Goal: Information Seeking & Learning: Check status

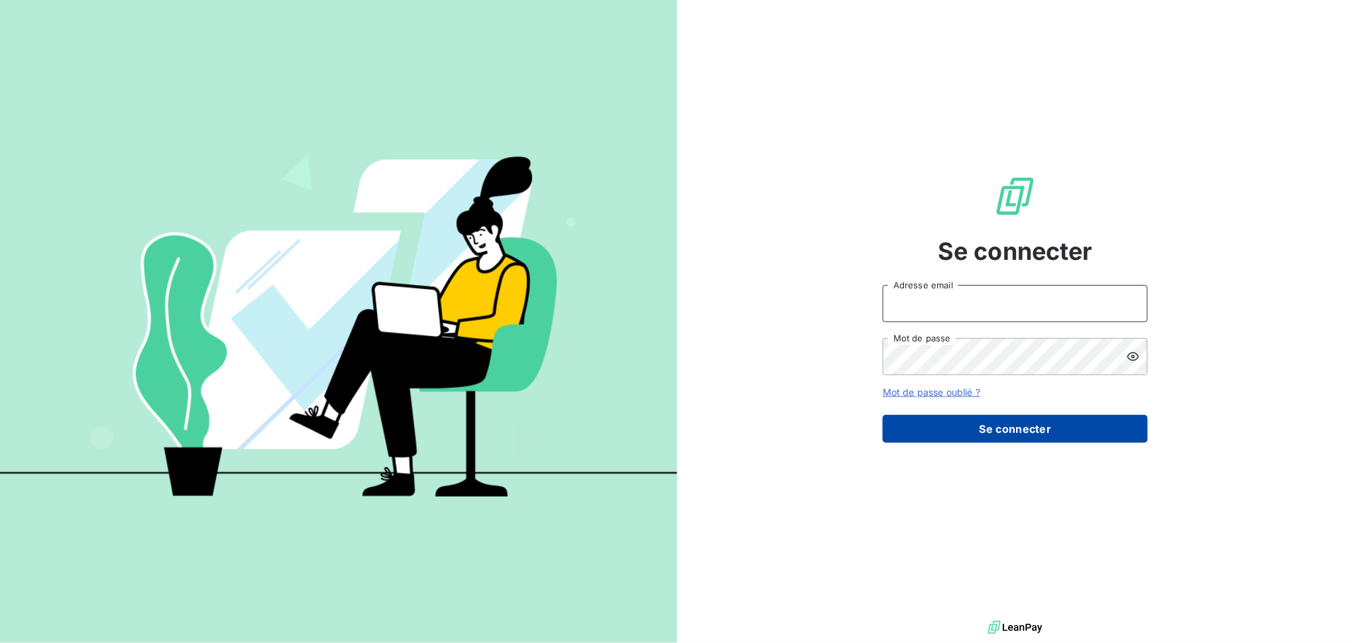
type input "[EMAIL_ADDRESS][DOMAIN_NAME]"
click at [935, 429] on button "Se connecter" at bounding box center [1015, 429] width 265 height 28
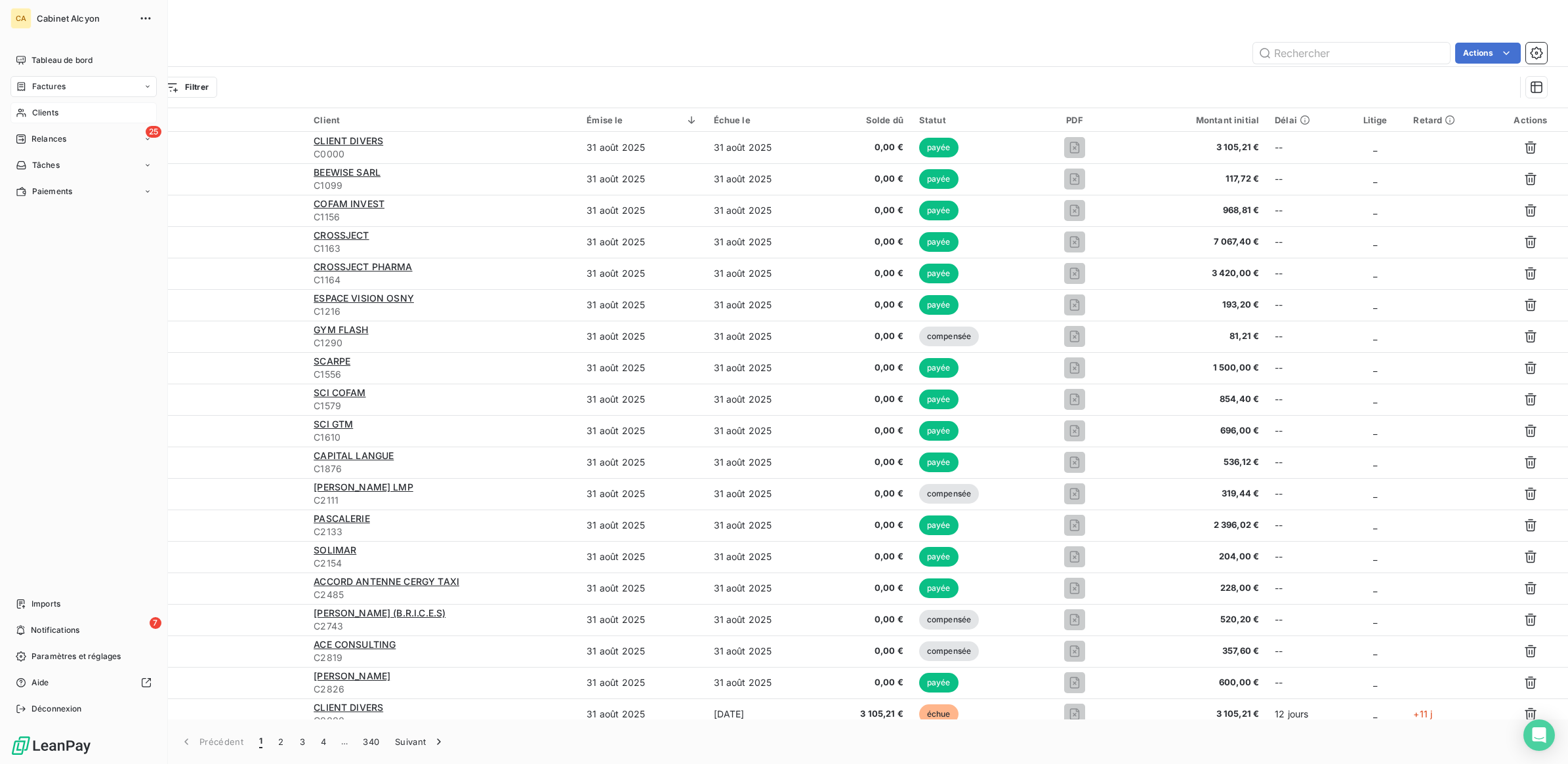
click at [36, 109] on span "Clients" at bounding box center [45, 113] width 27 height 12
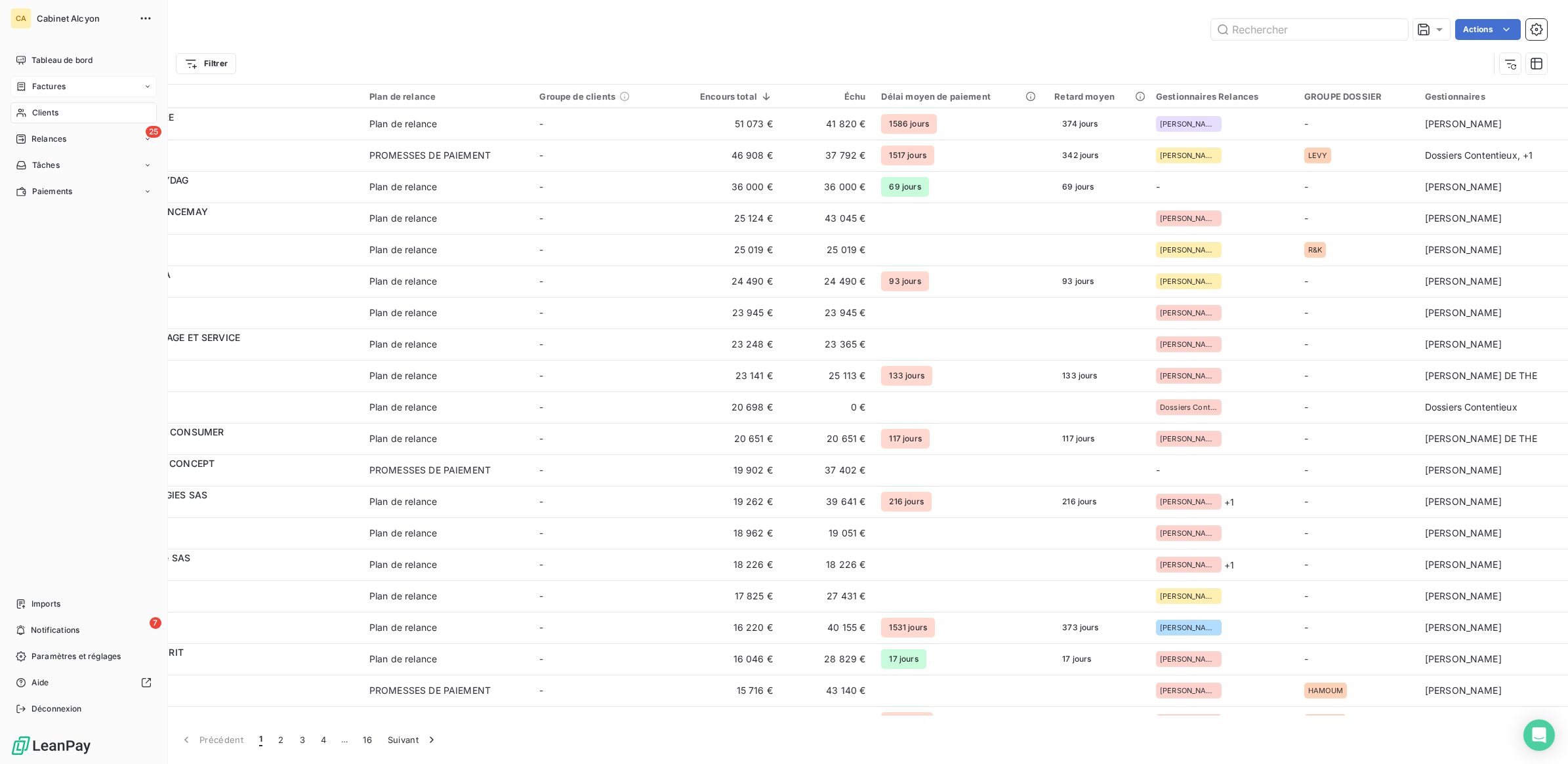
click at [41, 82] on span "Factures" at bounding box center [49, 86] width 34 height 12
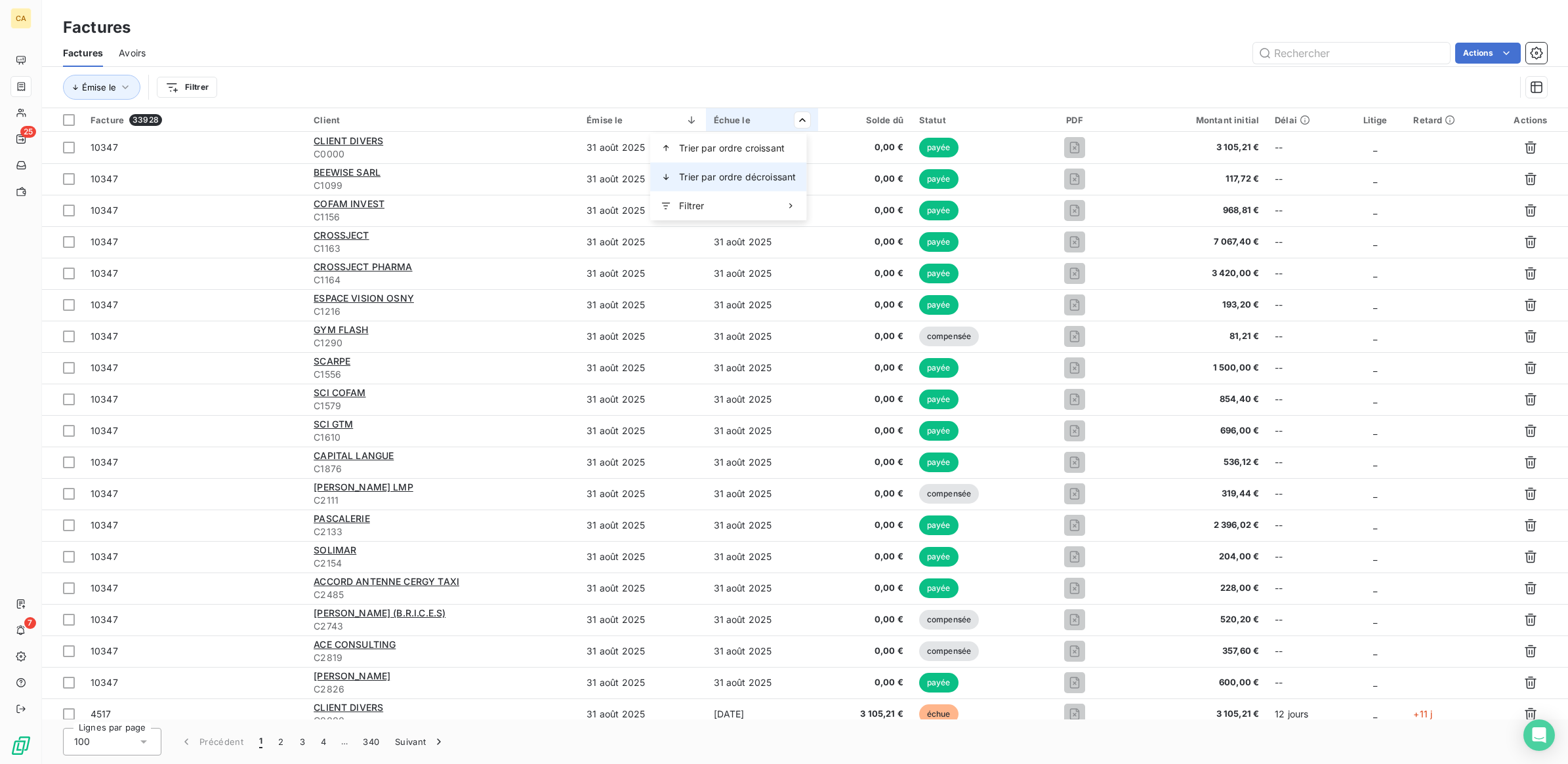
click at [758, 170] on span "Trier par ordre décroissant" at bounding box center [737, 176] width 117 height 13
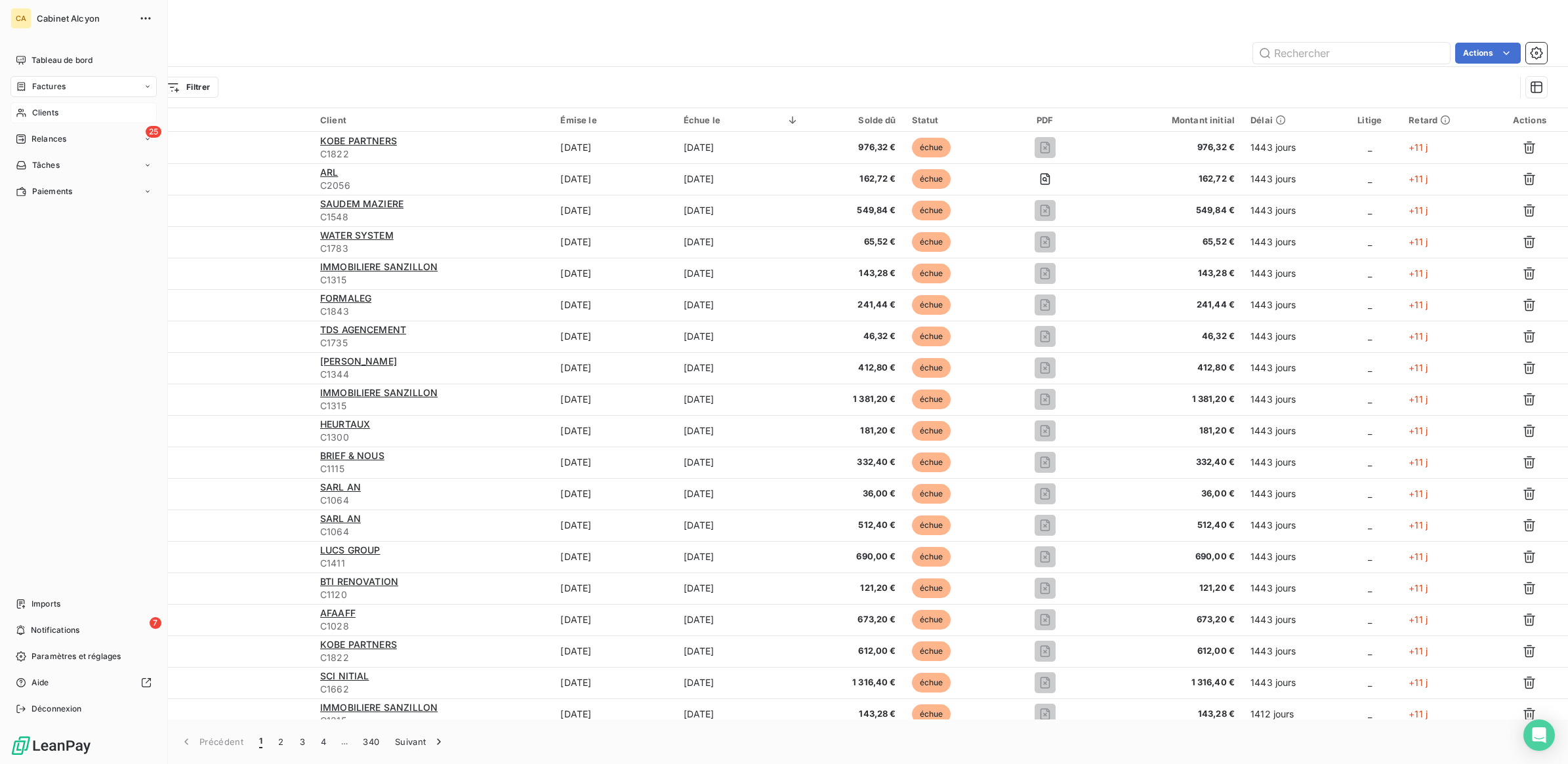
click at [47, 110] on span "Clients" at bounding box center [45, 113] width 27 height 12
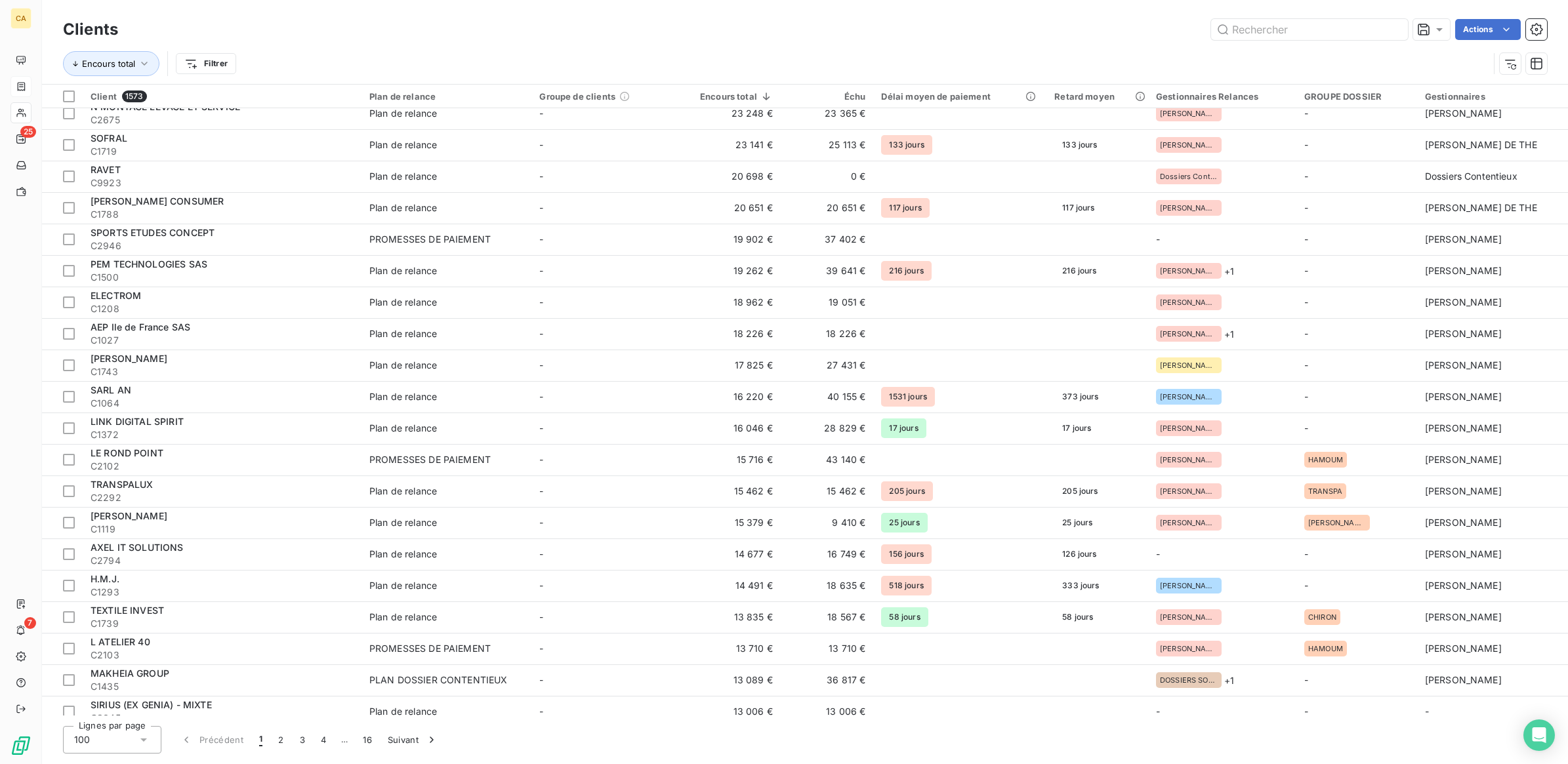
scroll to position [243, 0]
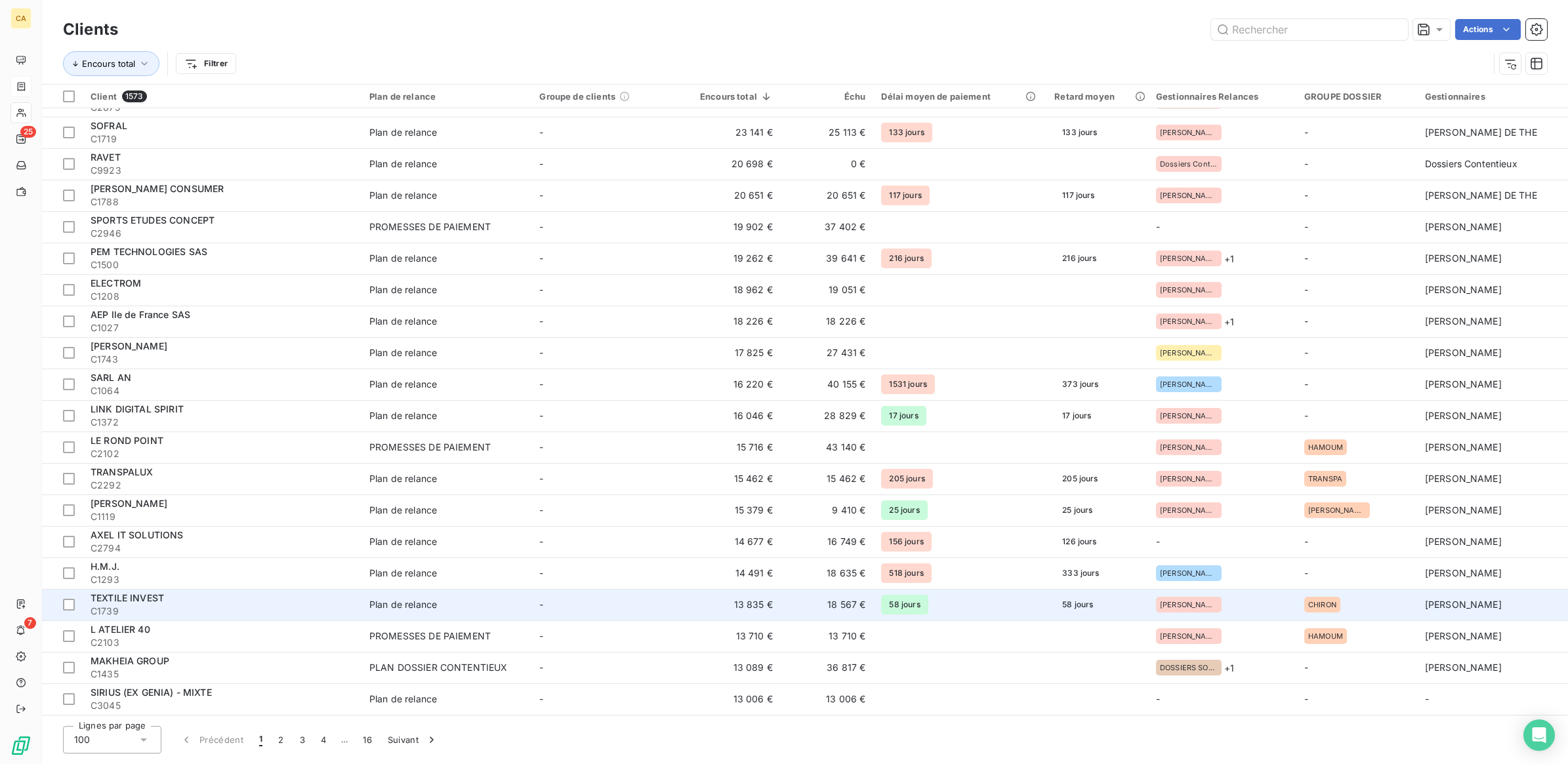
click at [155, 602] on span "TEXTILE INVEST" at bounding box center [127, 597] width 73 height 11
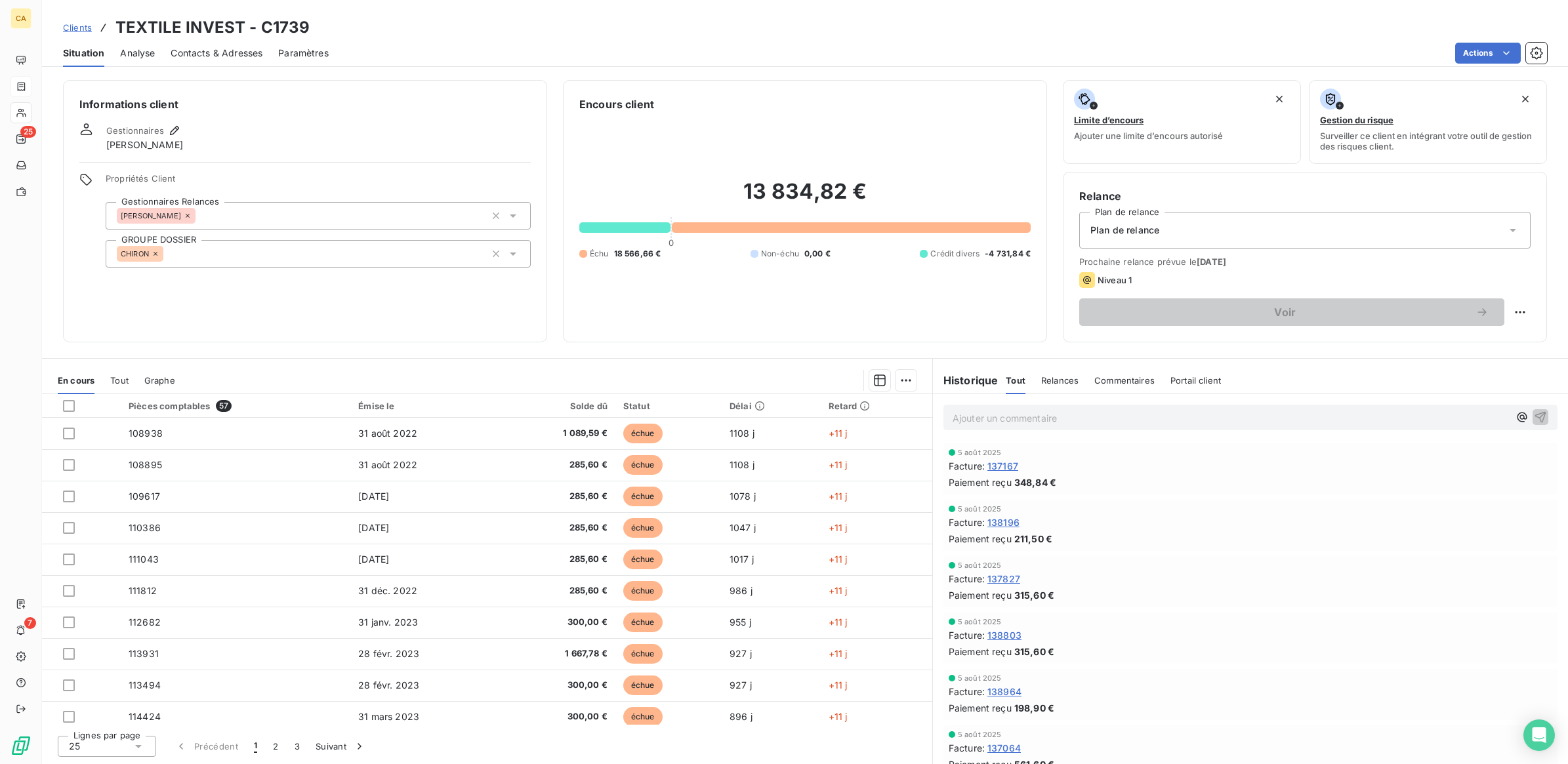
click at [123, 377] on span "Tout" at bounding box center [119, 380] width 19 height 11
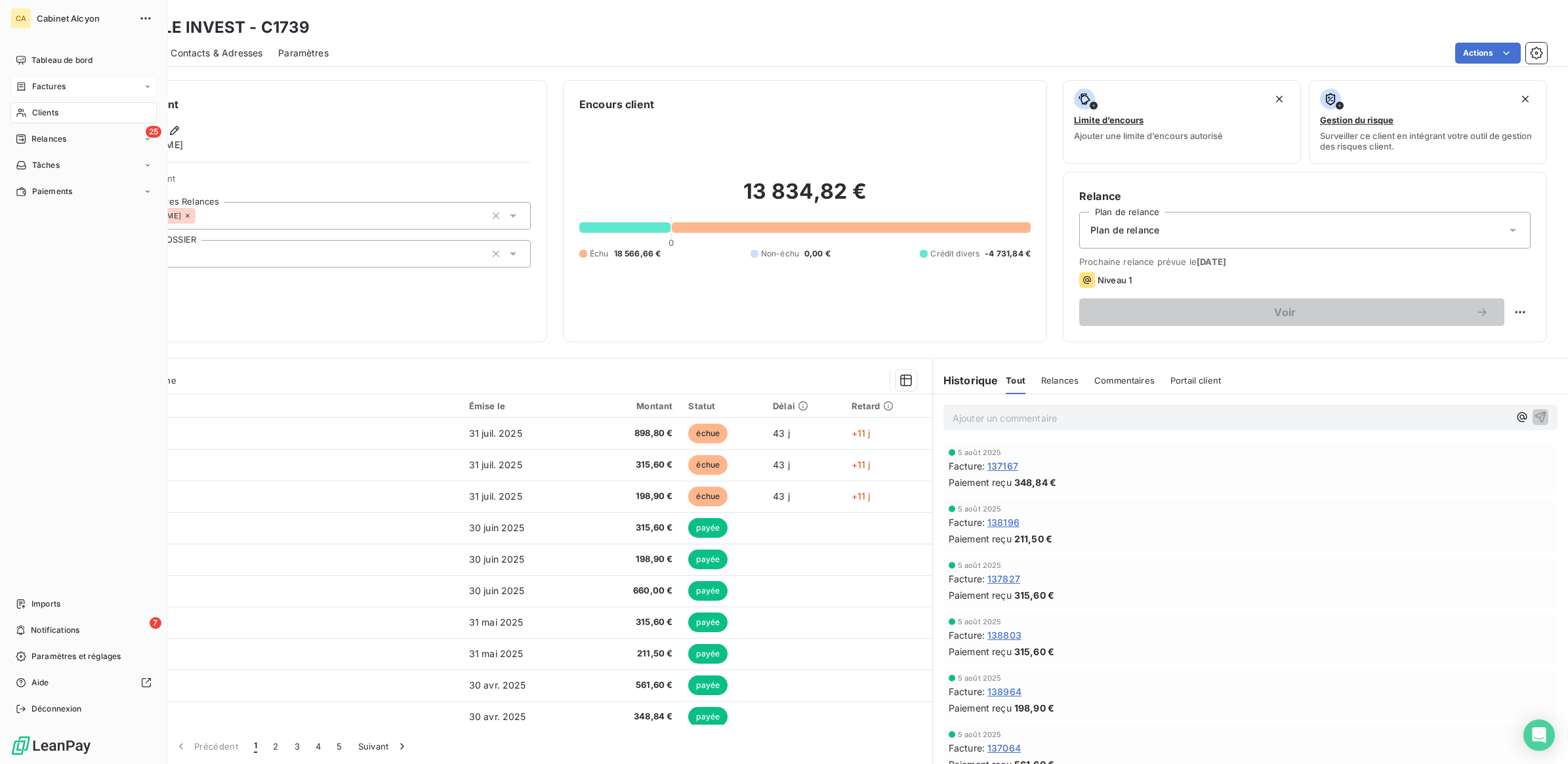
click at [41, 109] on span "Clients" at bounding box center [45, 113] width 27 height 12
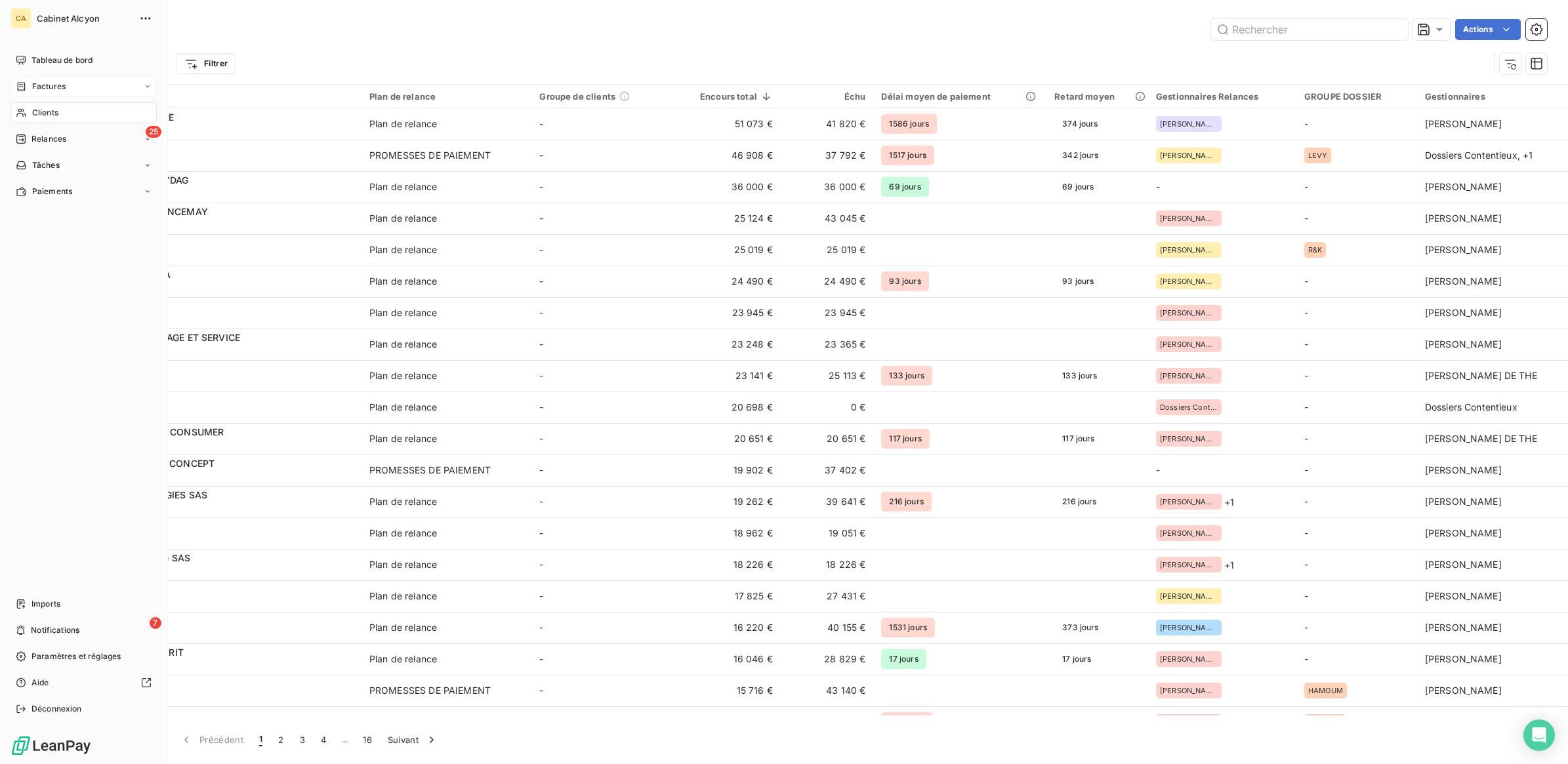
click at [49, 83] on span "Factures" at bounding box center [49, 86] width 34 height 12
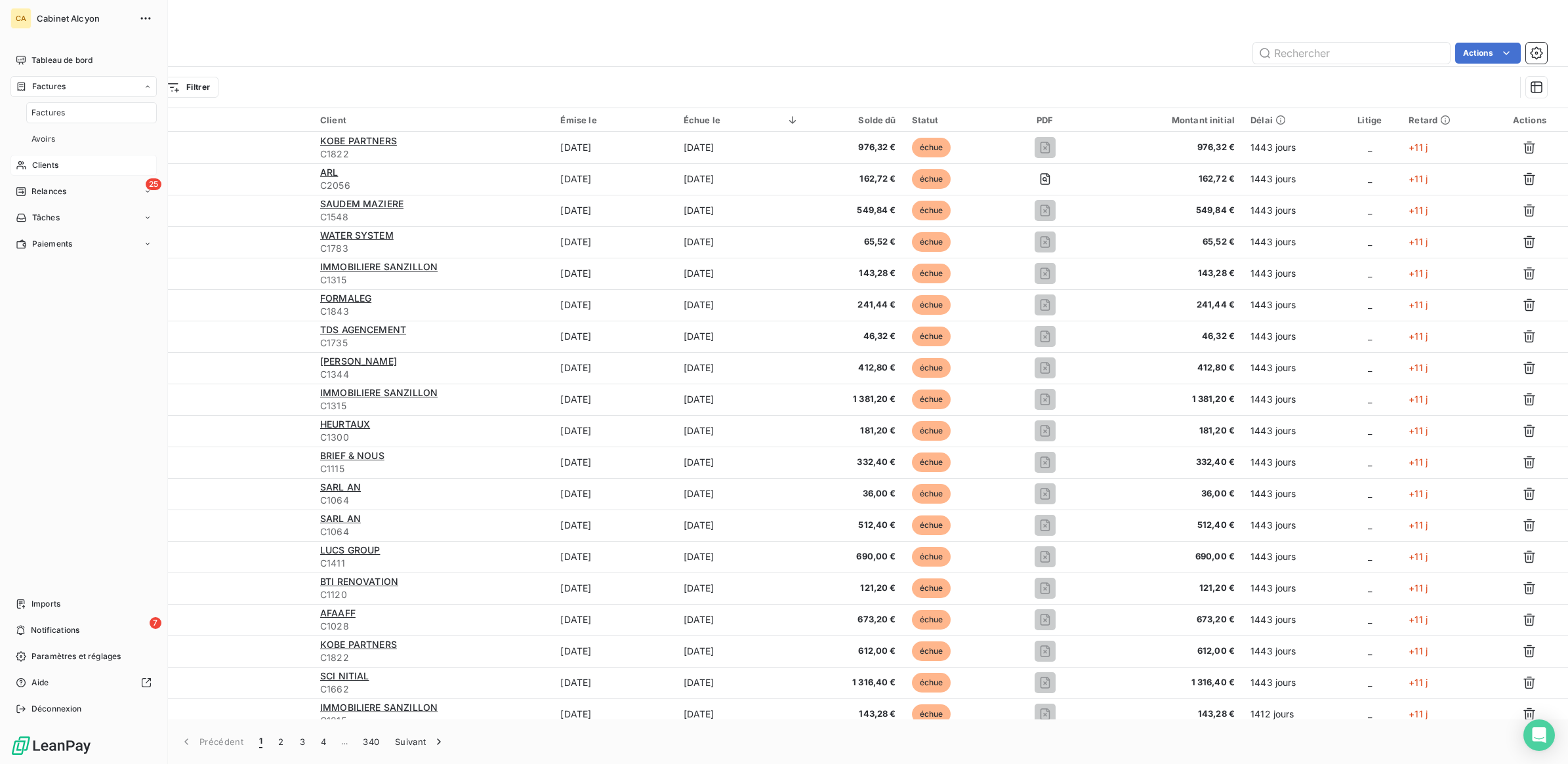
click at [44, 161] on span "Clients" at bounding box center [45, 165] width 27 height 12
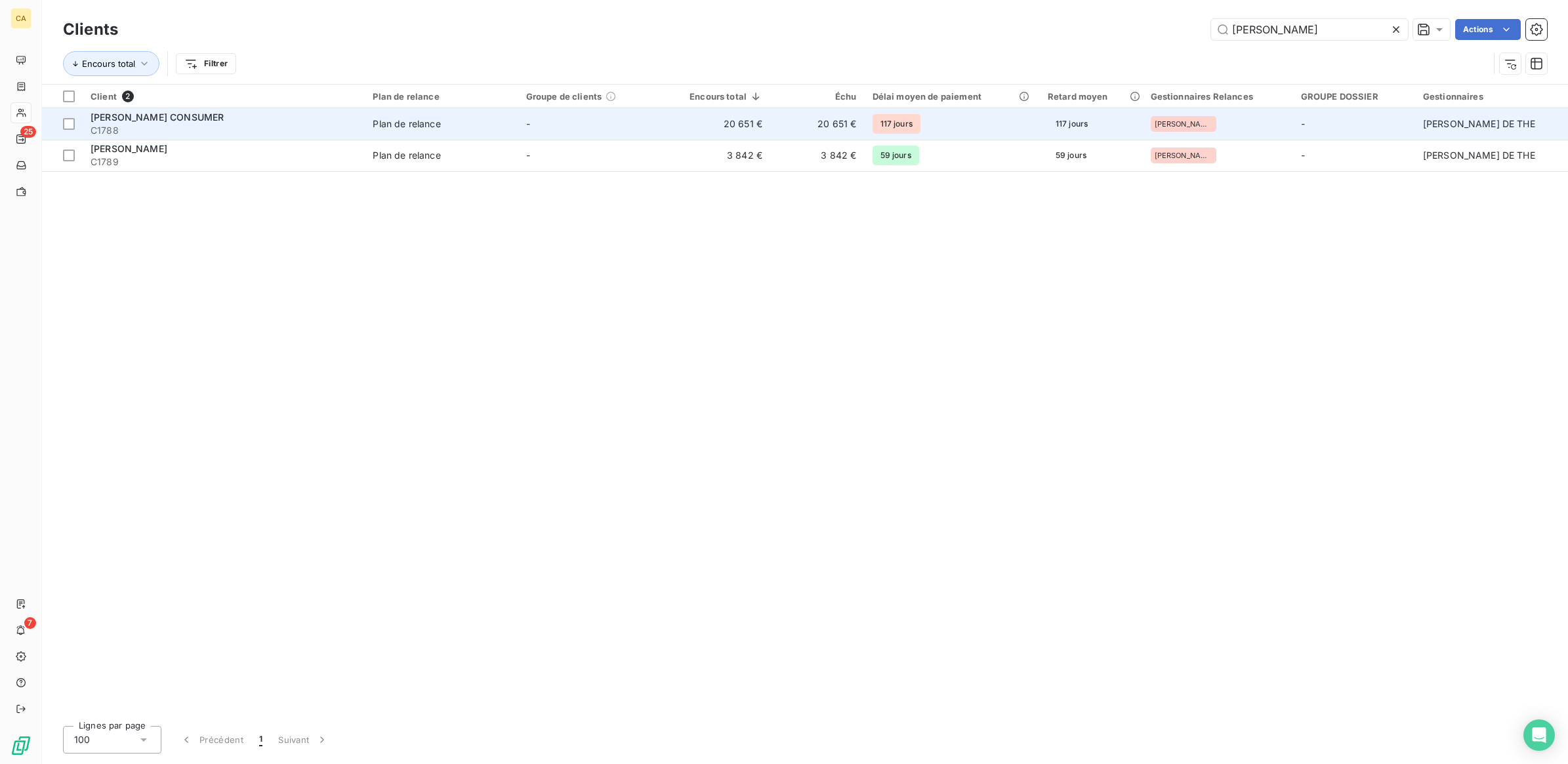
type input "[PERSON_NAME]"
click at [174, 116] on span "[PERSON_NAME] CONSUMER" at bounding box center [156, 117] width 134 height 11
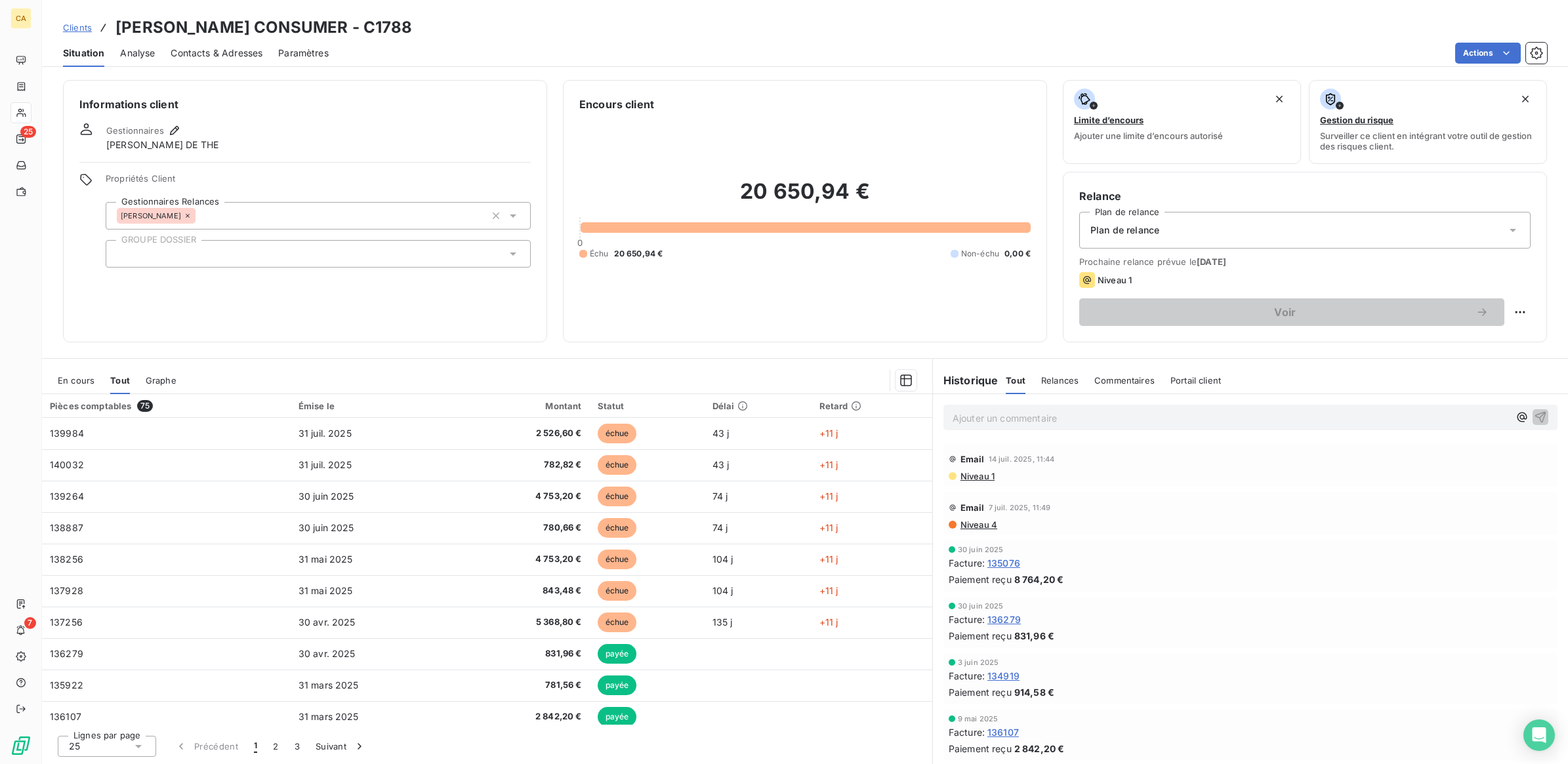
click at [62, 382] on span "En cours" at bounding box center [75, 380] width 37 height 11
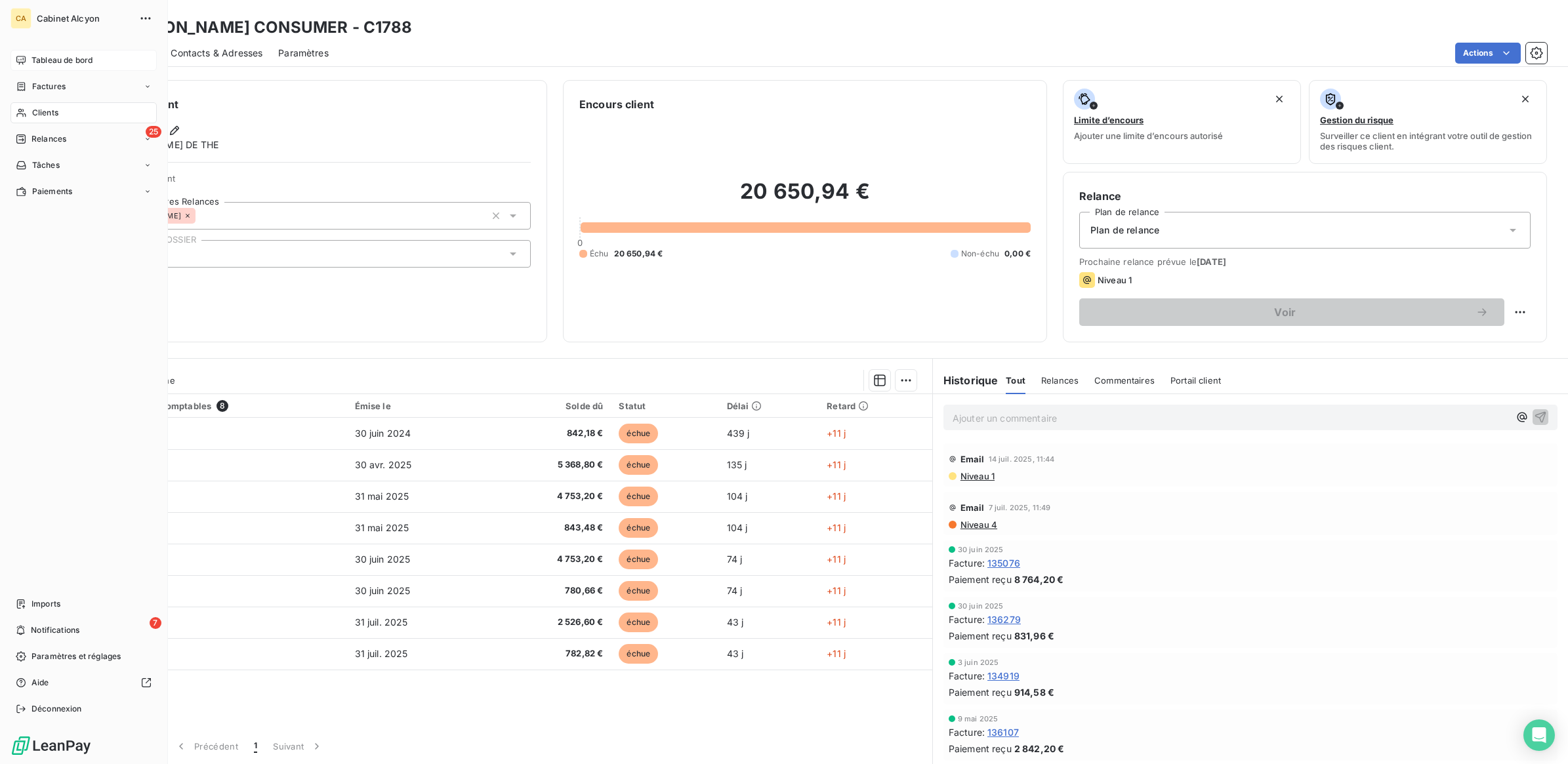
click at [51, 59] on span "Tableau de bord" at bounding box center [62, 60] width 61 height 12
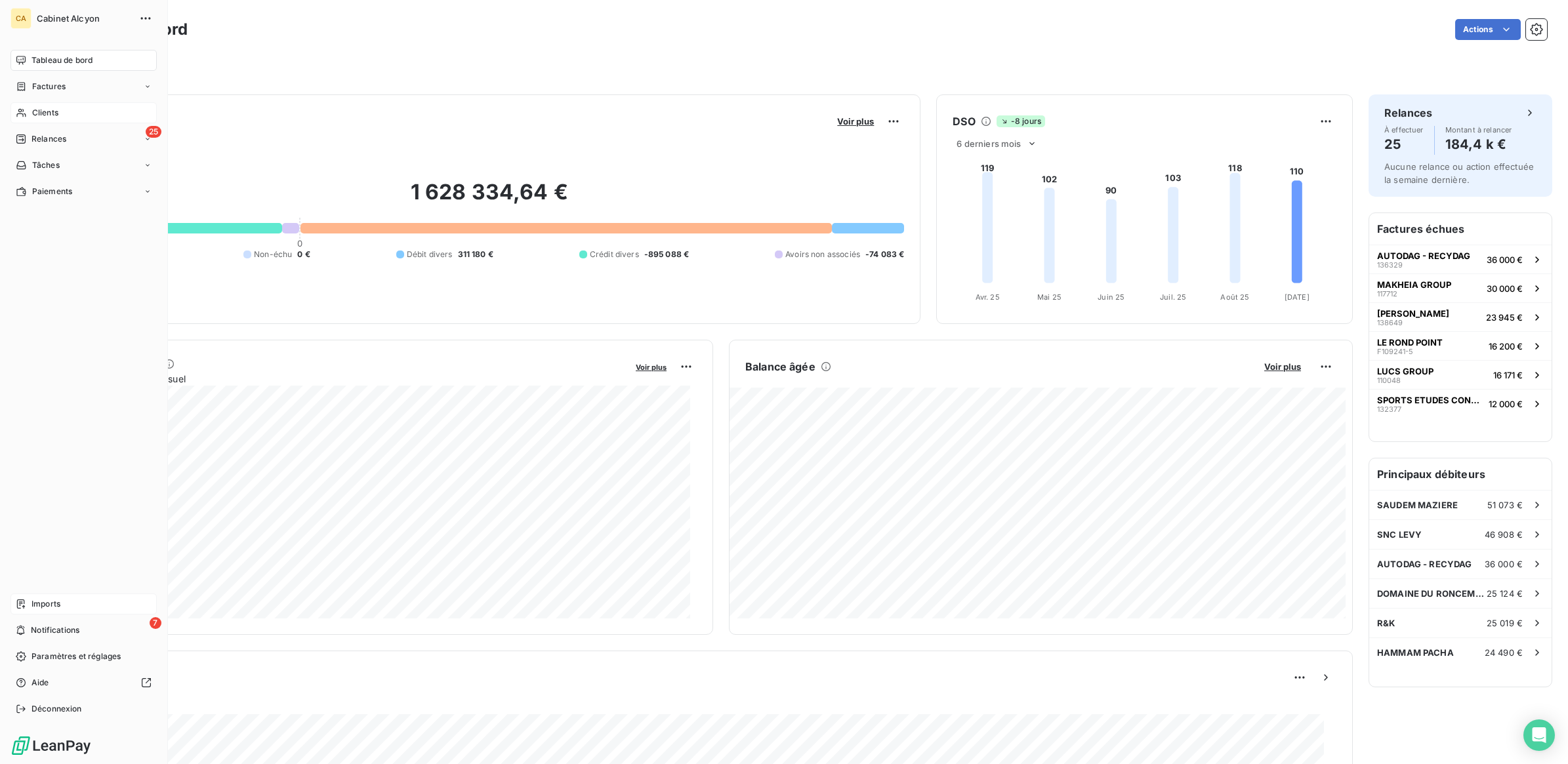
click at [38, 606] on span "Imports" at bounding box center [46, 604] width 29 height 12
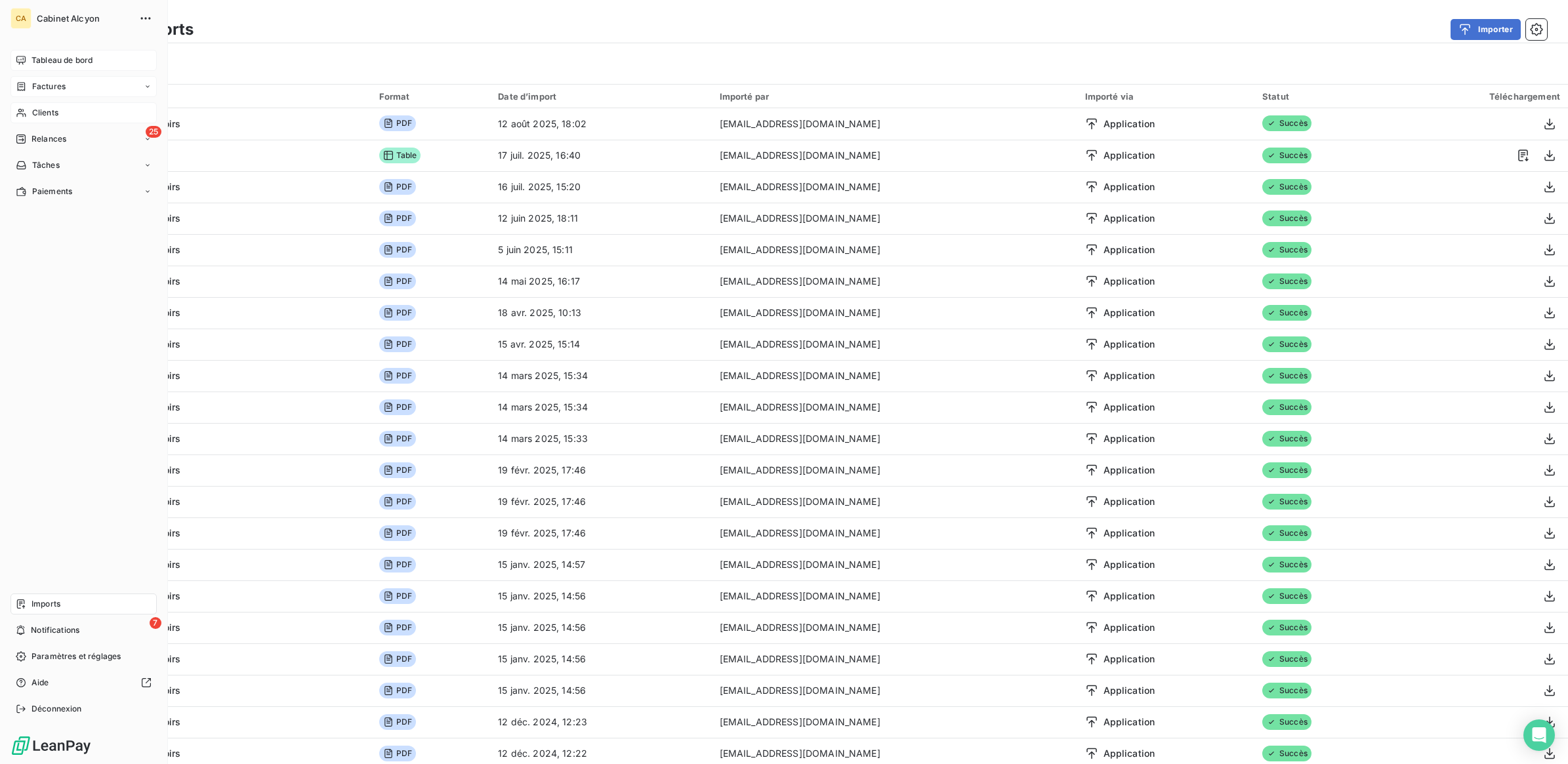
click at [54, 82] on span "Factures" at bounding box center [49, 86] width 34 height 12
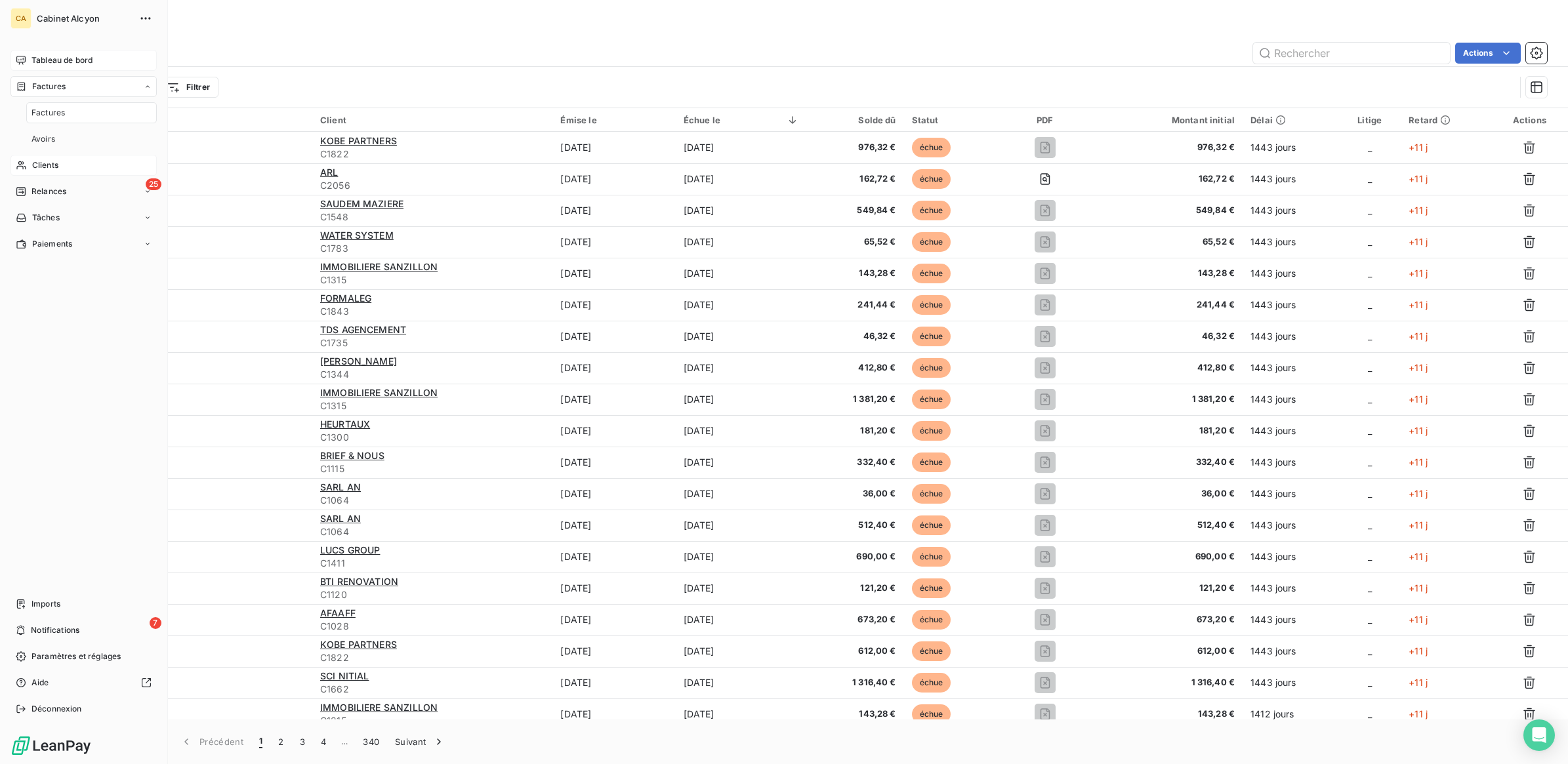
click at [41, 165] on span "Clients" at bounding box center [45, 165] width 27 height 12
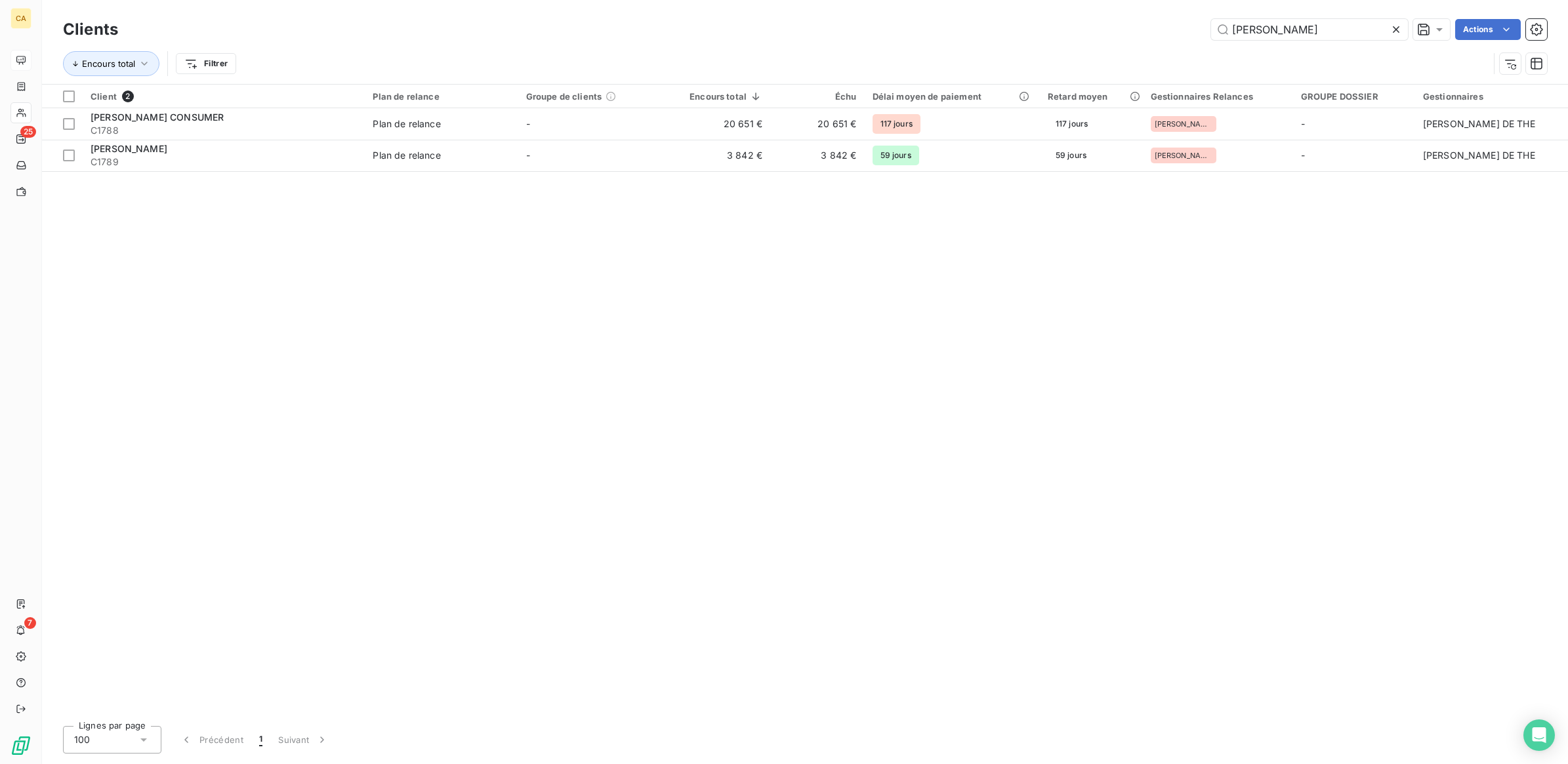
drag, startPoint x: 1299, startPoint y: 23, endPoint x: 1172, endPoint y: 25, distance: 127.0
click at [1172, 25] on div "[PERSON_NAME]" at bounding box center [839, 29] width 1413 height 21
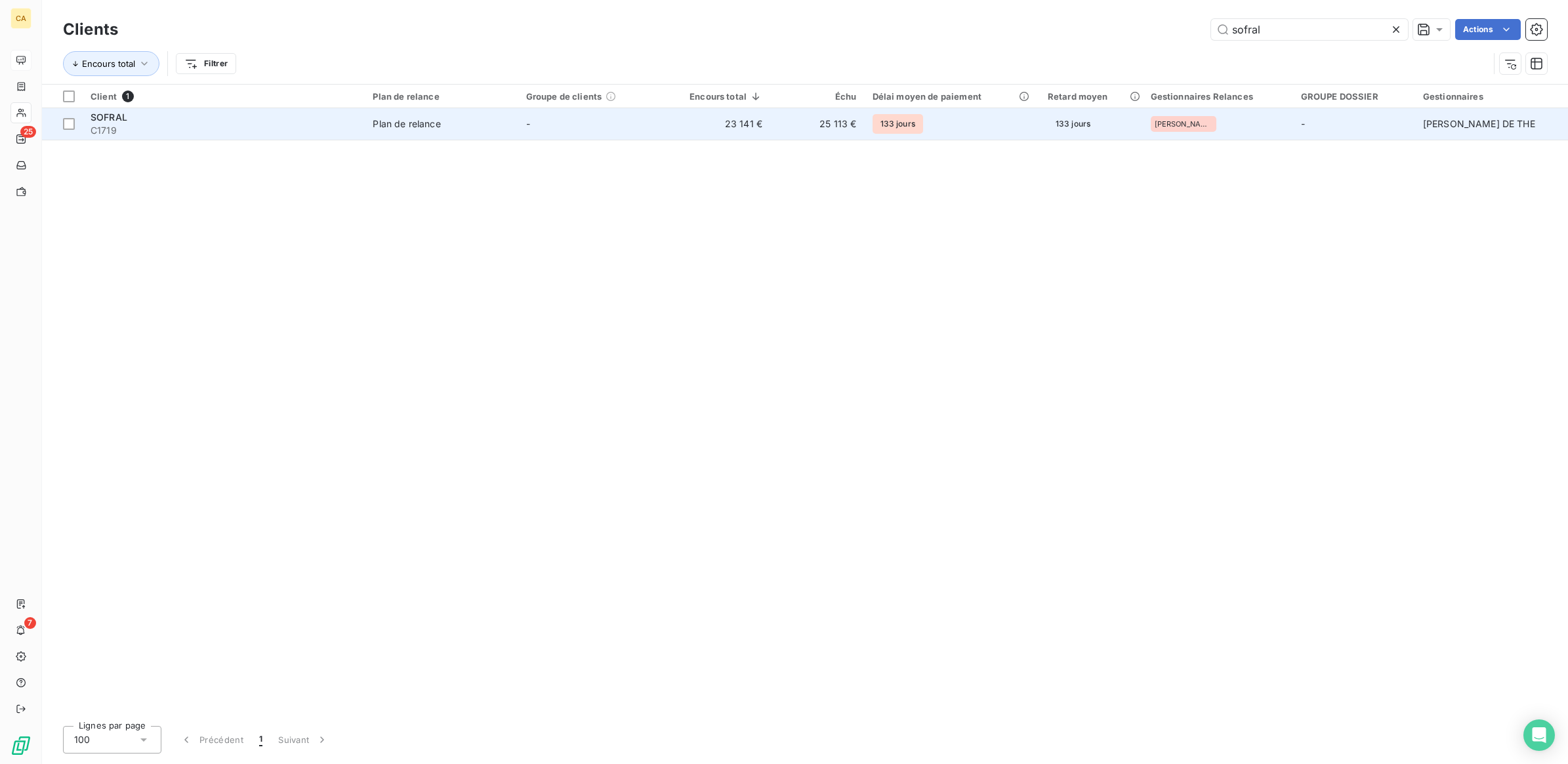
type input "sofral"
click at [123, 125] on span "C1719" at bounding box center [223, 130] width 266 height 13
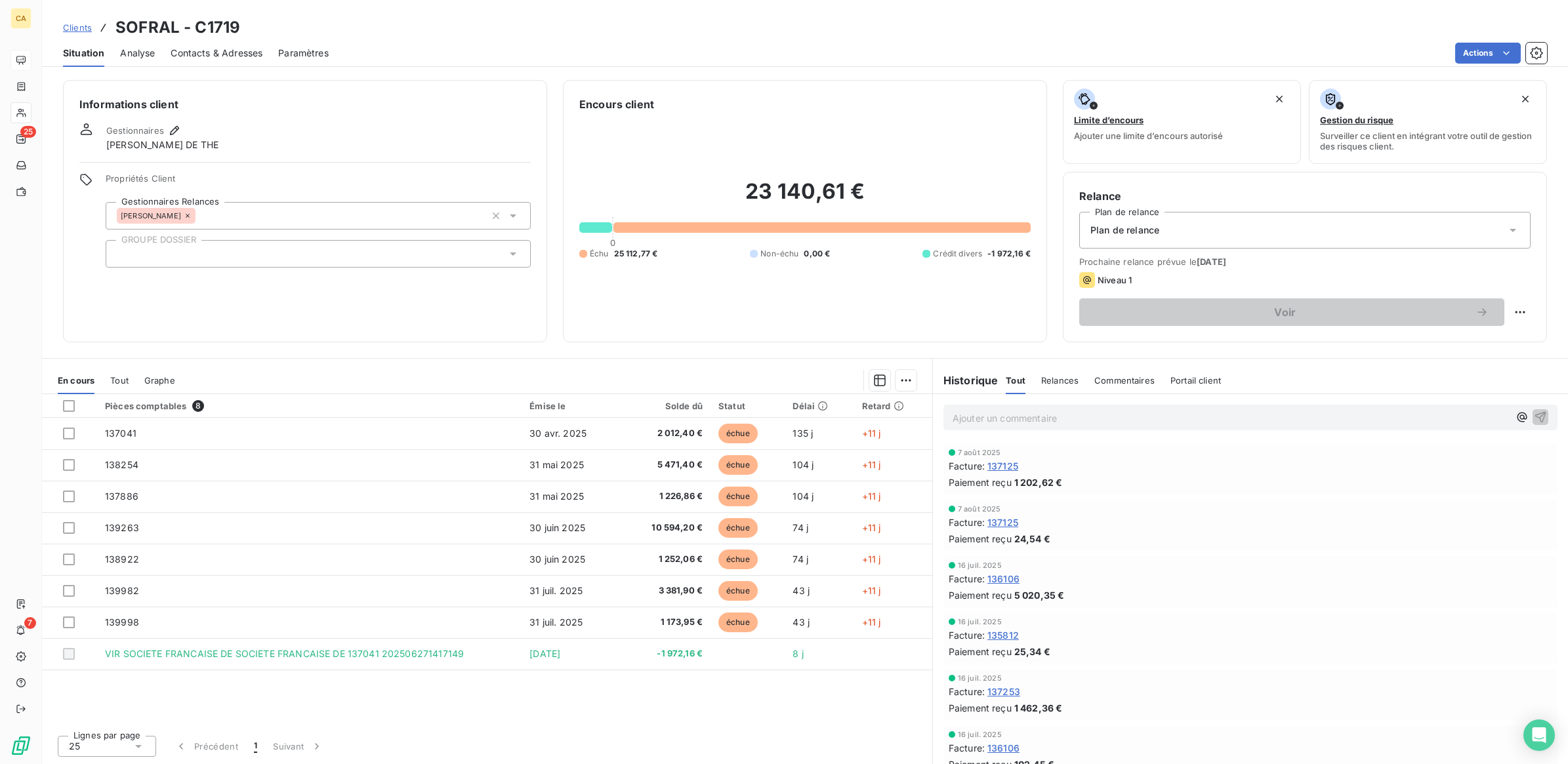
click at [124, 377] on span "Tout" at bounding box center [119, 380] width 19 height 11
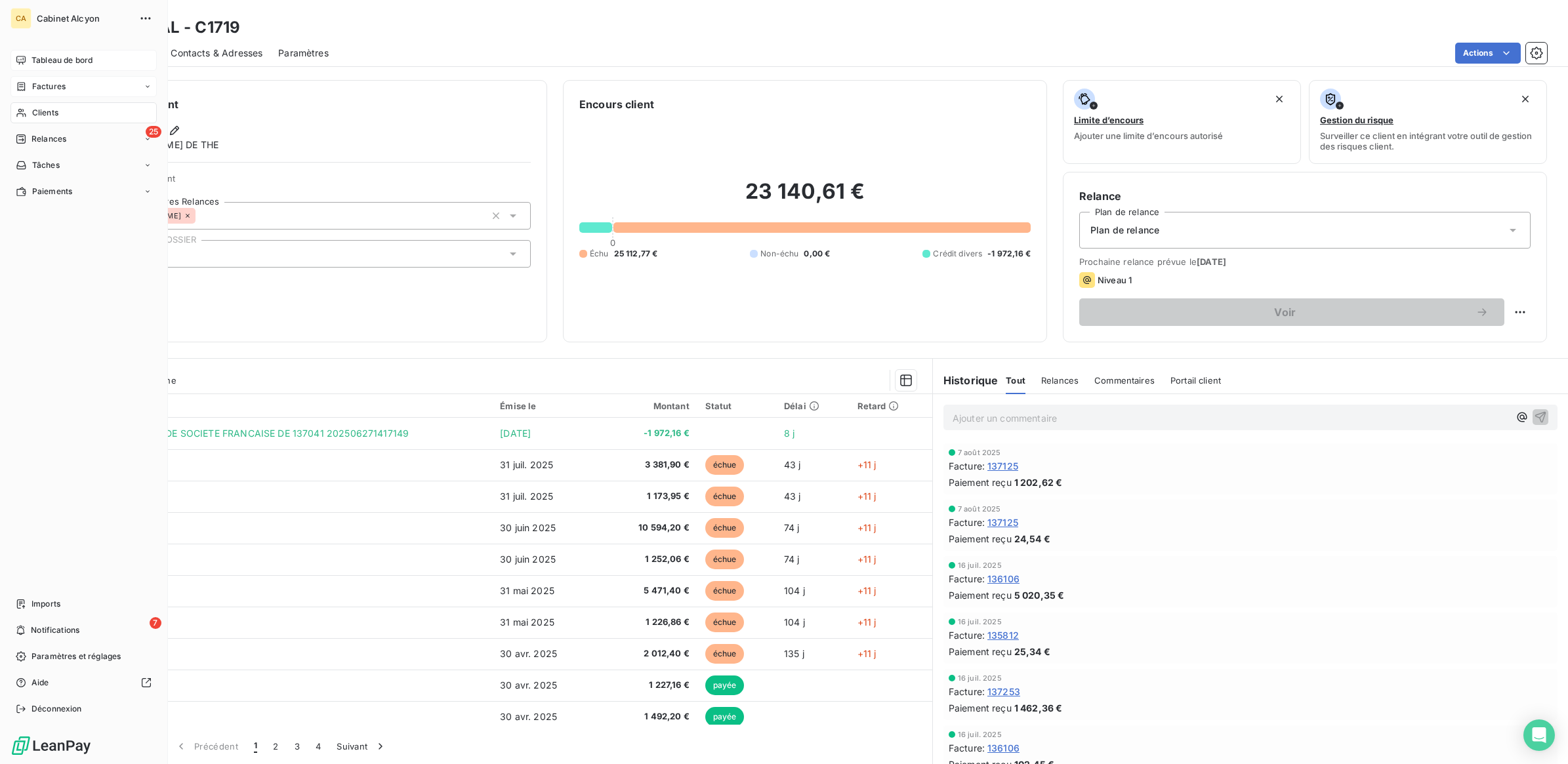
click at [71, 82] on div "Factures" at bounding box center [84, 86] width 147 height 21
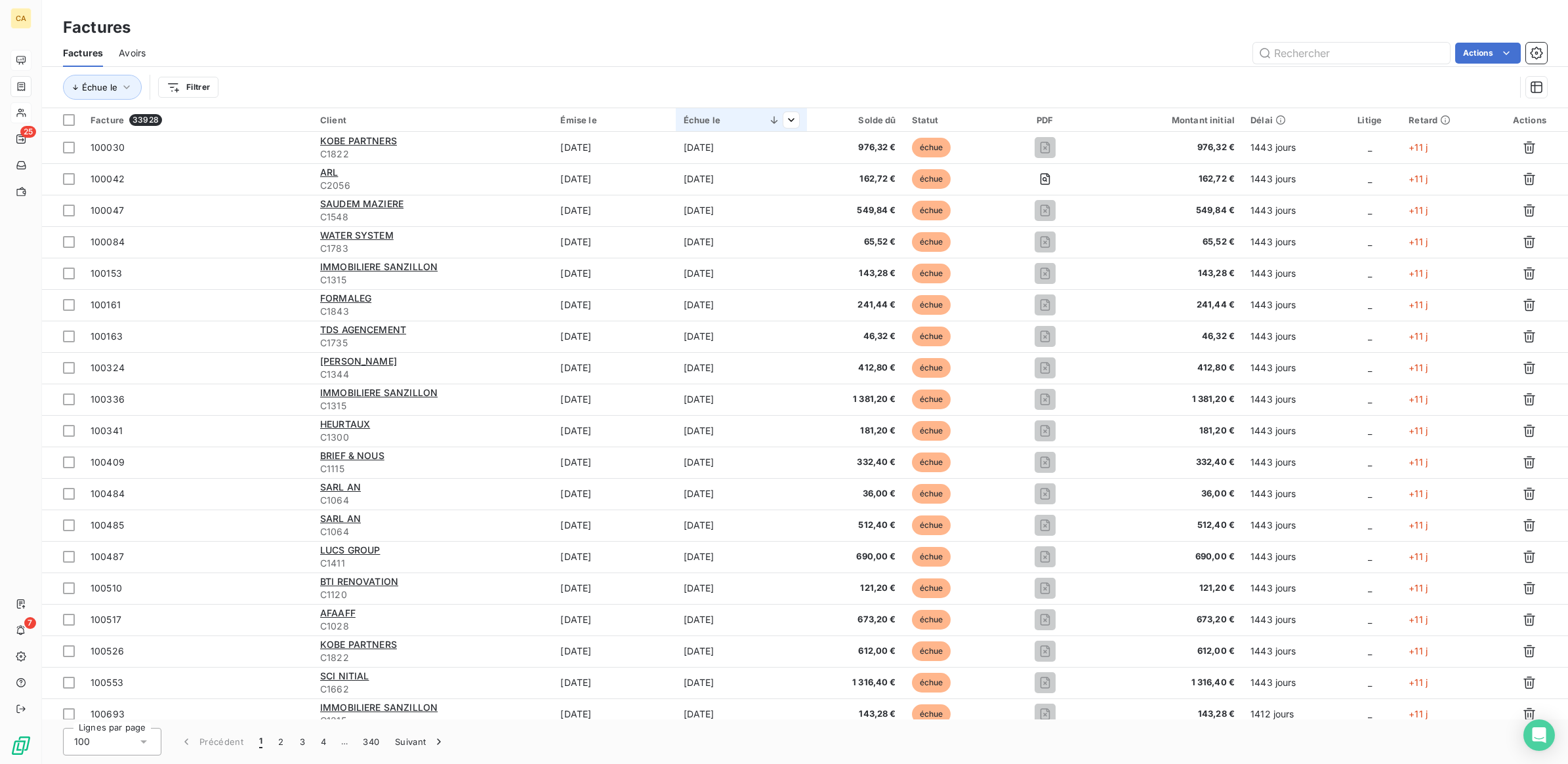
click at [703, 122] on div "Échue le" at bounding box center [740, 120] width 116 height 11
click at [789, 117] on html "CA 25 7 Factures Factures Avoirs Actions Échue le Filtrer Facture 33928 Client …" at bounding box center [784, 382] width 1568 height 764
click at [723, 150] on span "Trier par ordre croissant" at bounding box center [673, 147] width 106 height 13
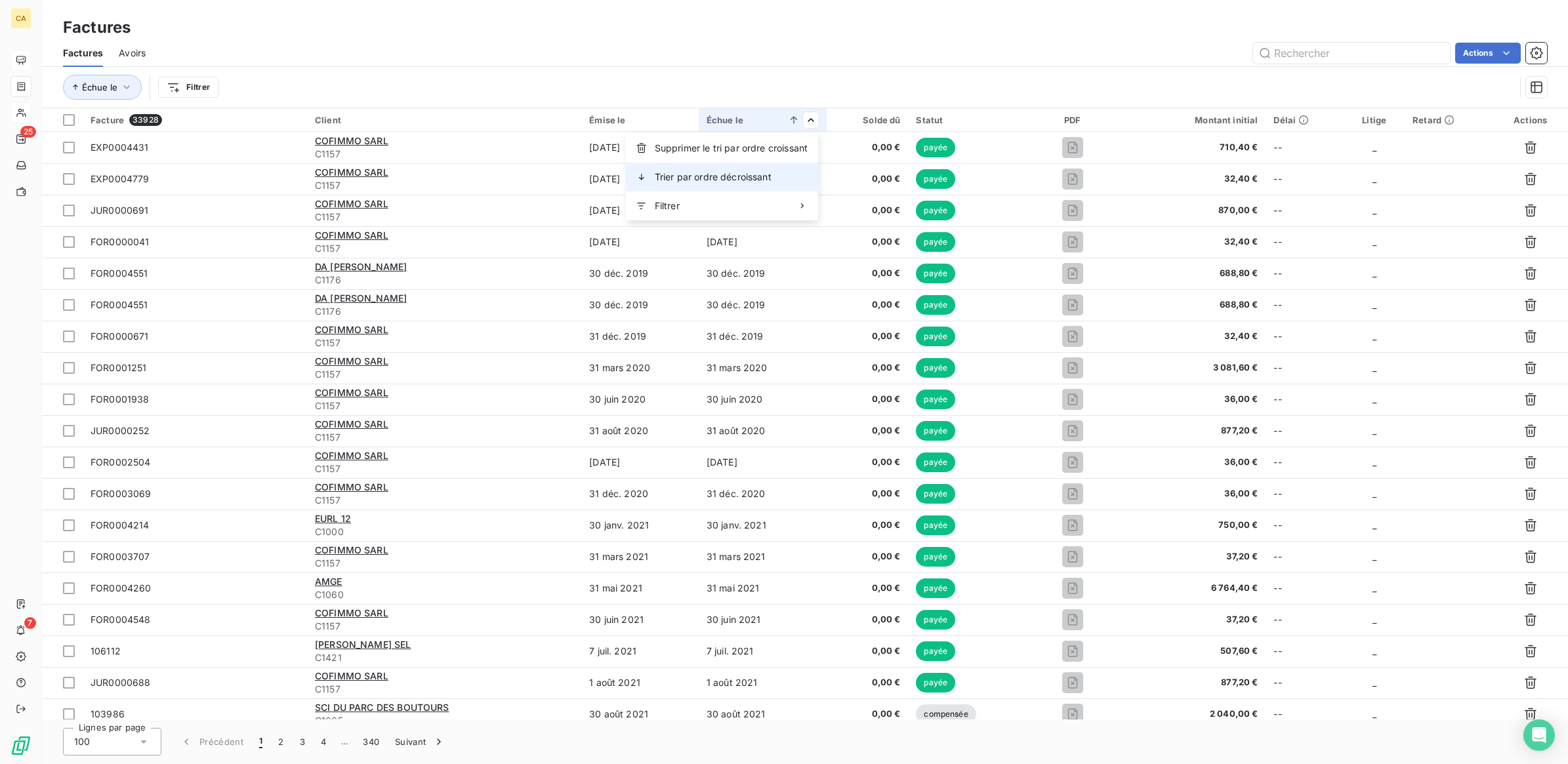
click at [738, 179] on span "Trier par ordre décroissant" at bounding box center [713, 176] width 117 height 13
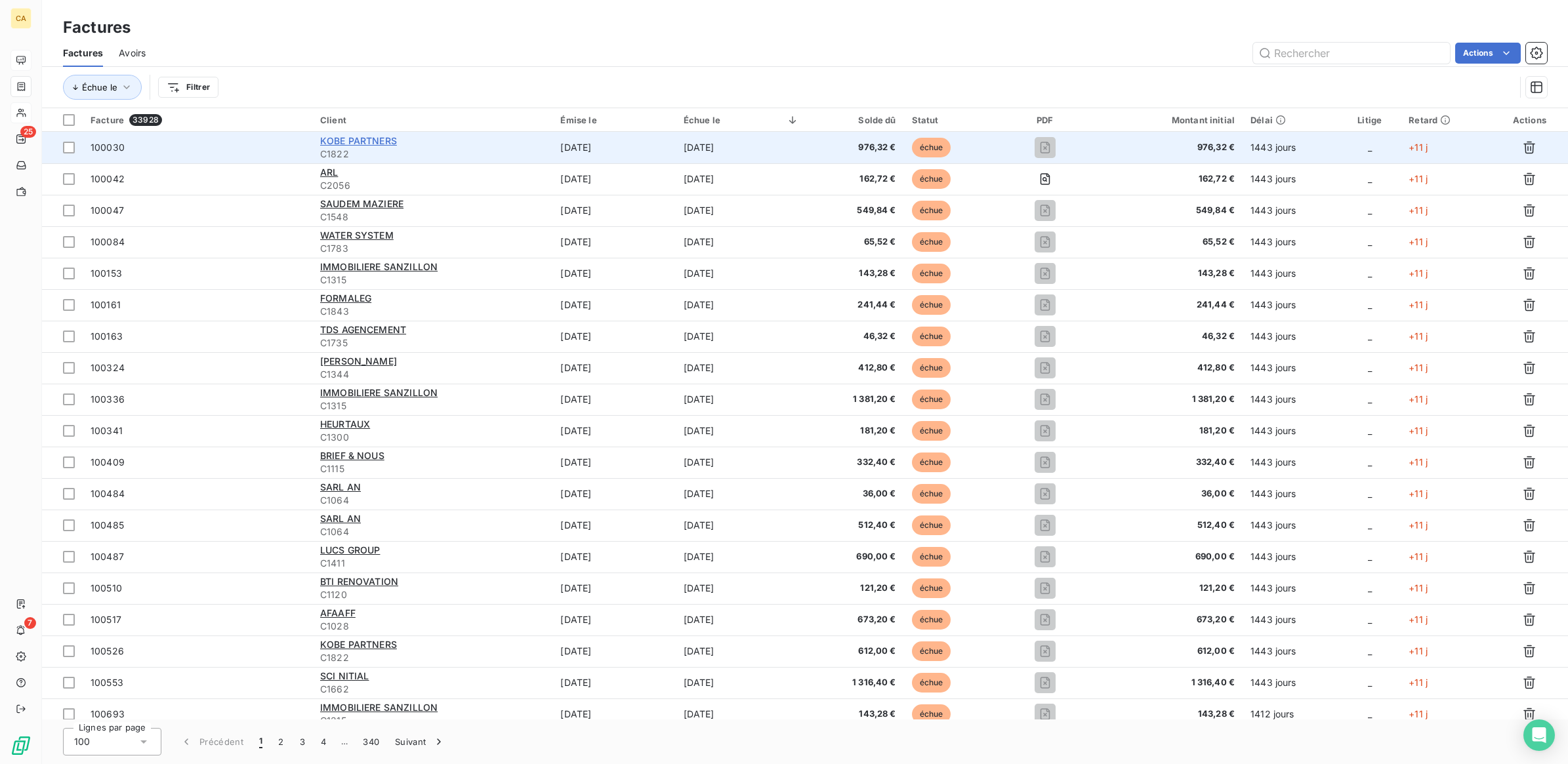
click at [372, 143] on span "KOBE PARTNERS" at bounding box center [358, 140] width 77 height 11
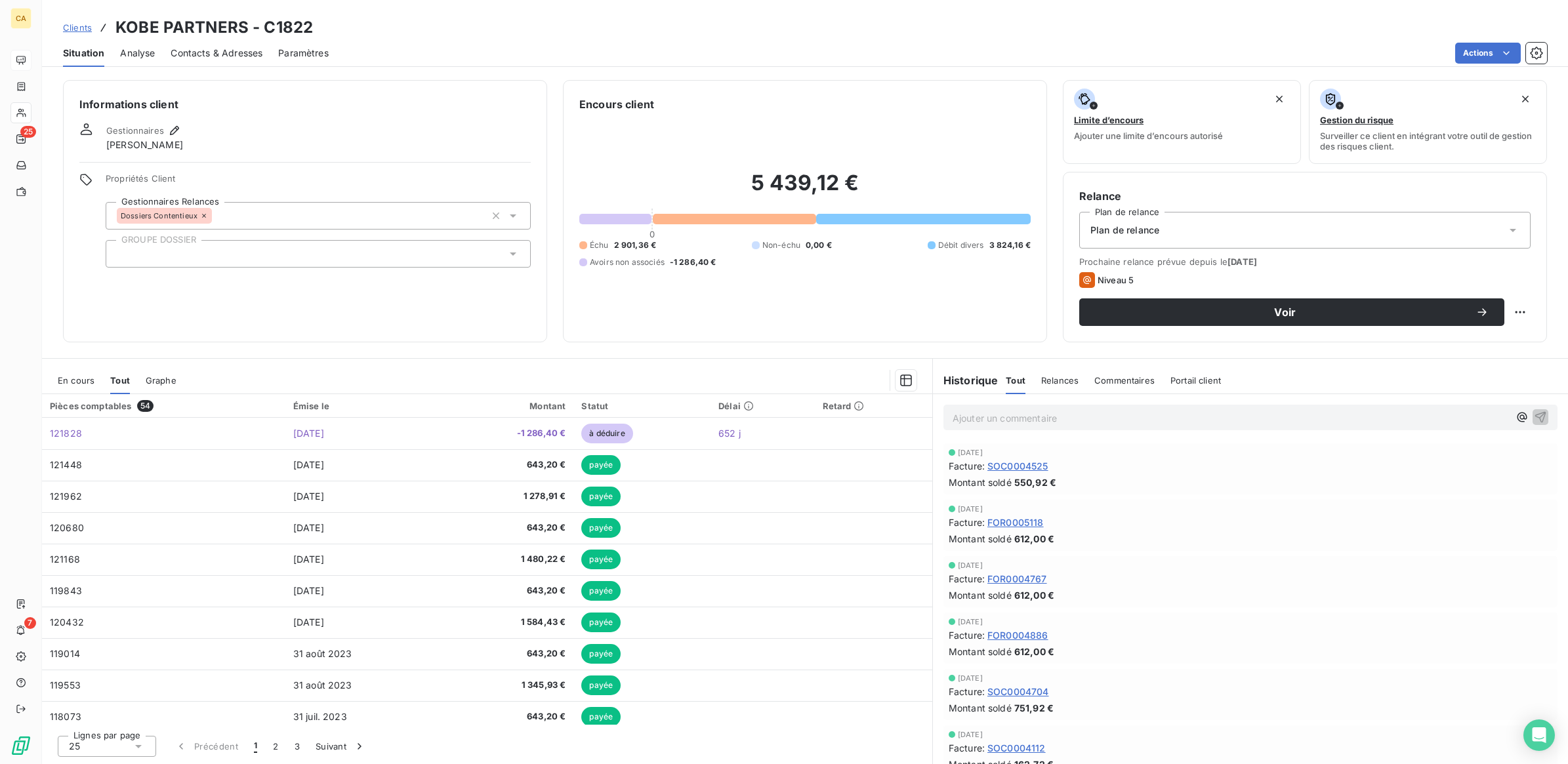
click at [73, 379] on span "En cours" at bounding box center [75, 380] width 37 height 11
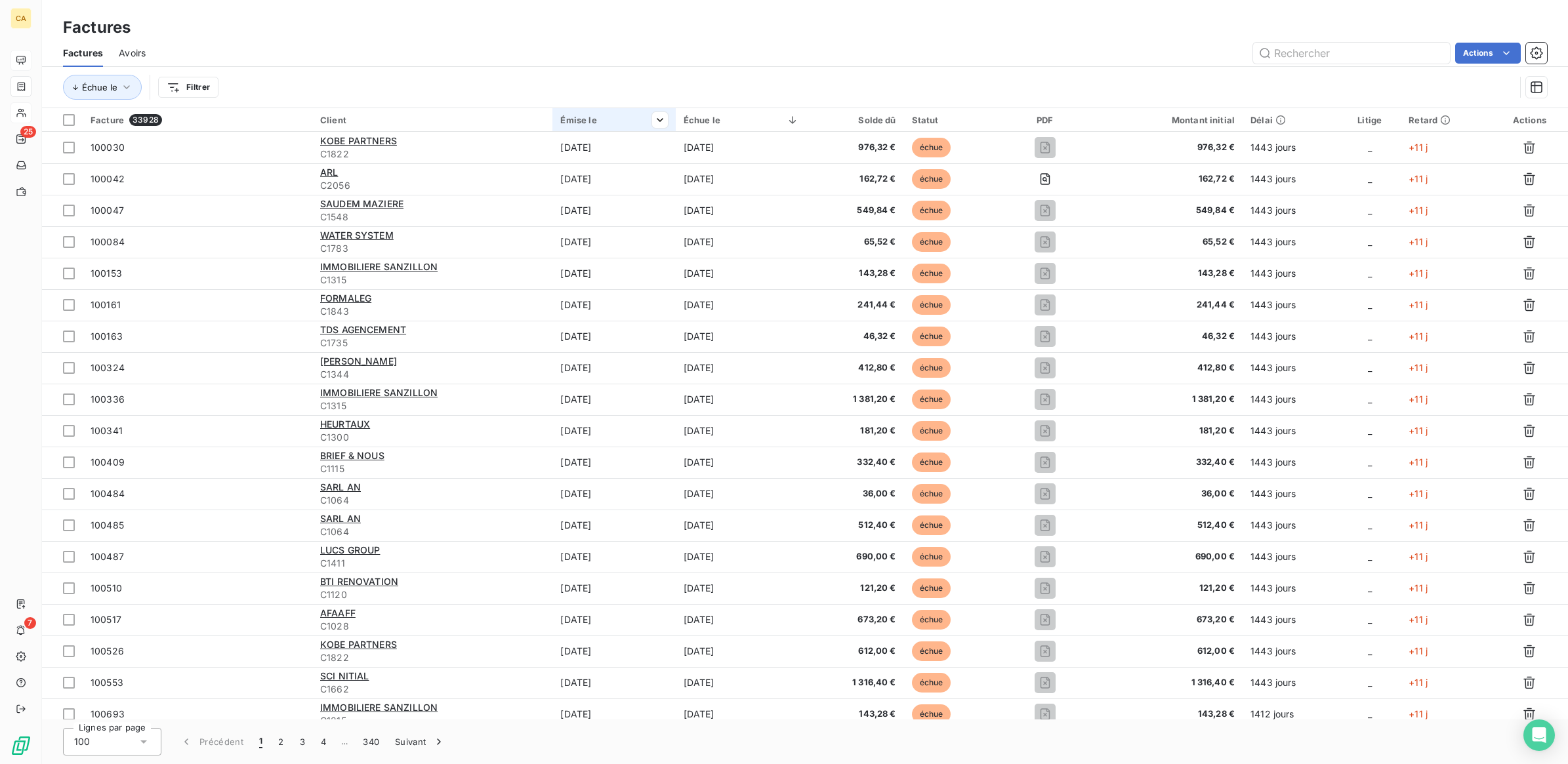
click at [582, 114] on th "Émise le" at bounding box center [614, 120] width 123 height 24
click at [621, 172] on span "Trier par ordre décroissant" at bounding box center [596, 176] width 117 height 13
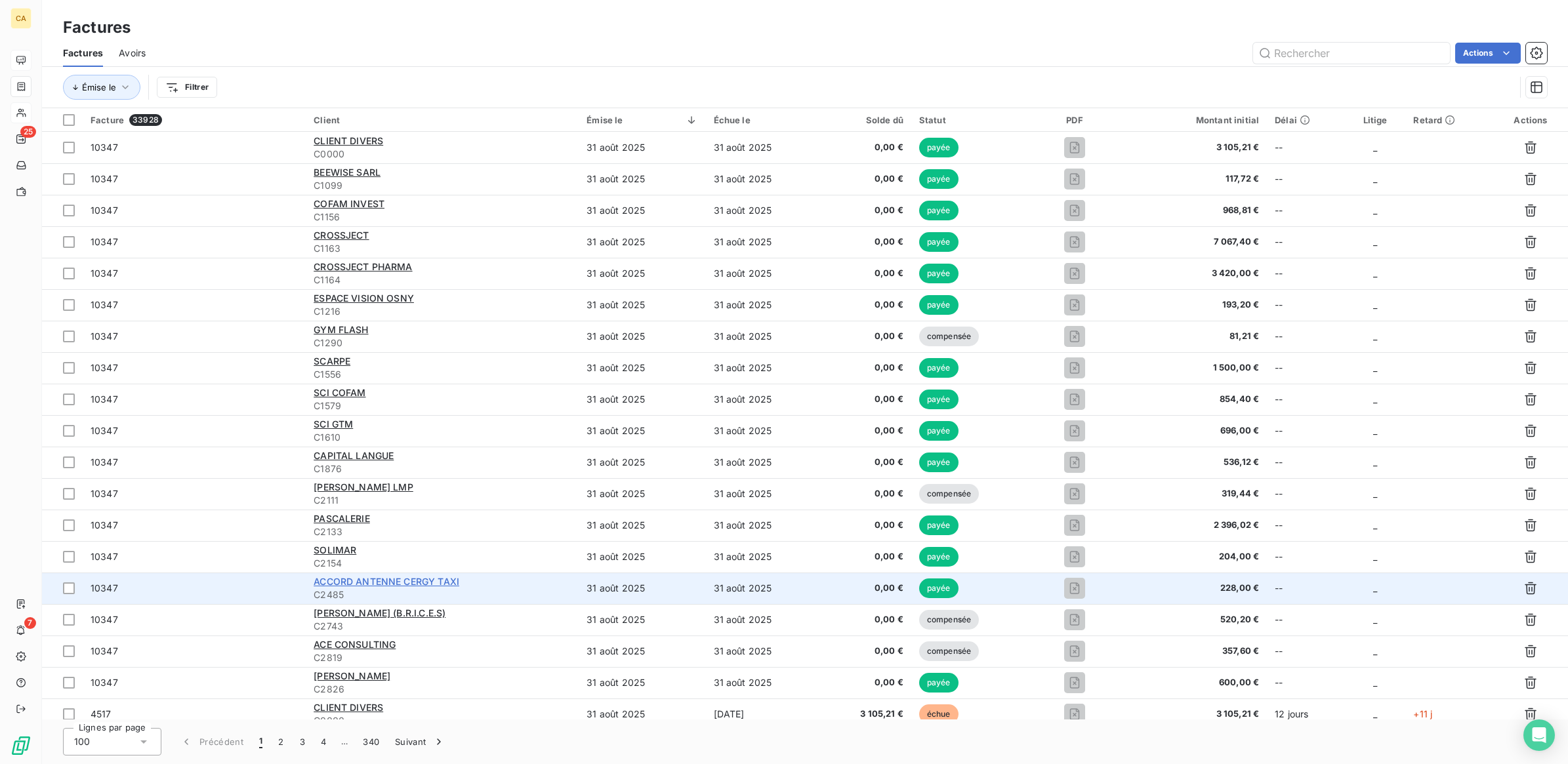
click at [365, 578] on span "ACCORD ANTENNE CERGY TAXI" at bounding box center [386, 581] width 146 height 11
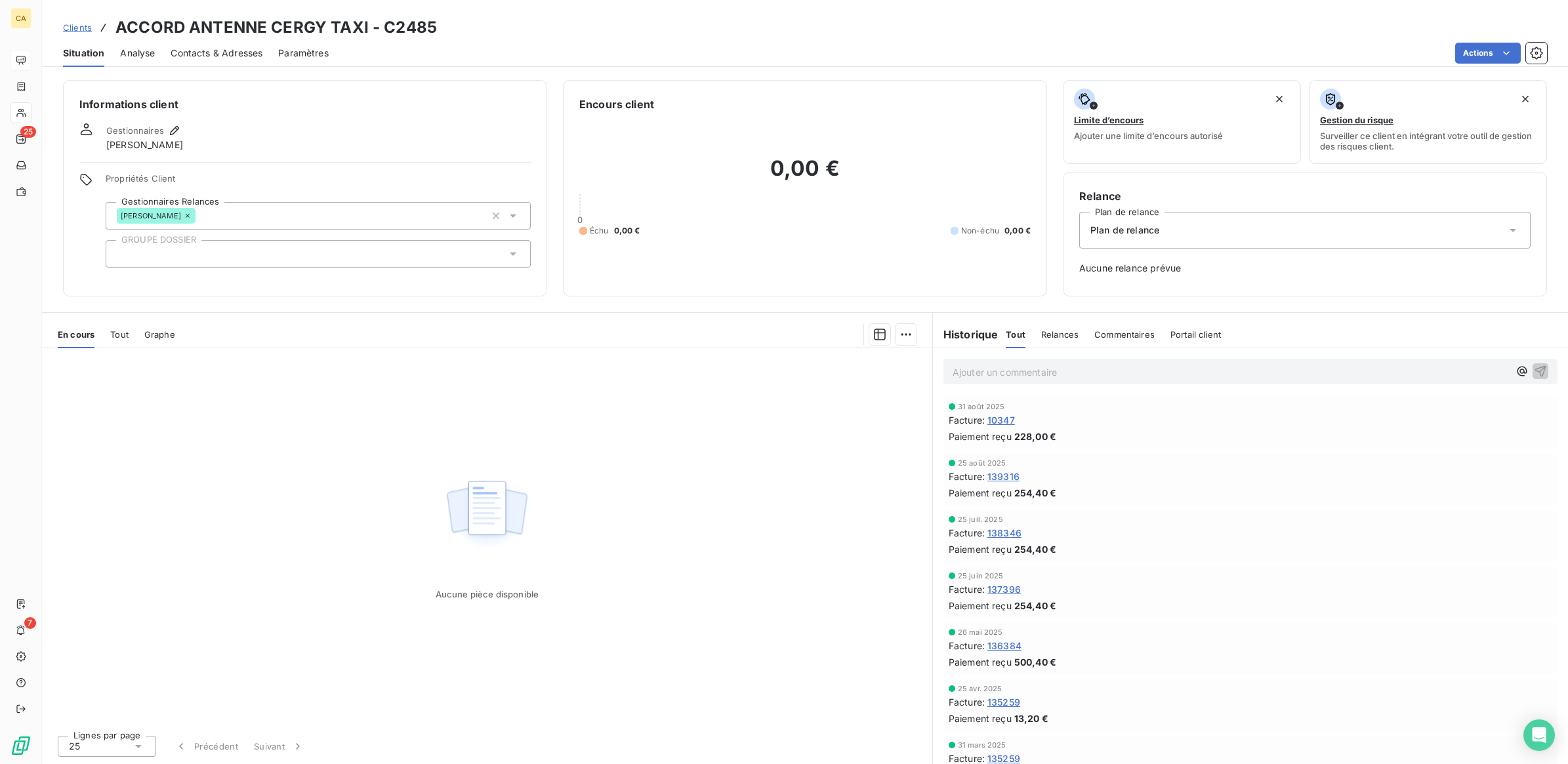
click at [119, 332] on span "Tout" at bounding box center [119, 334] width 19 height 11
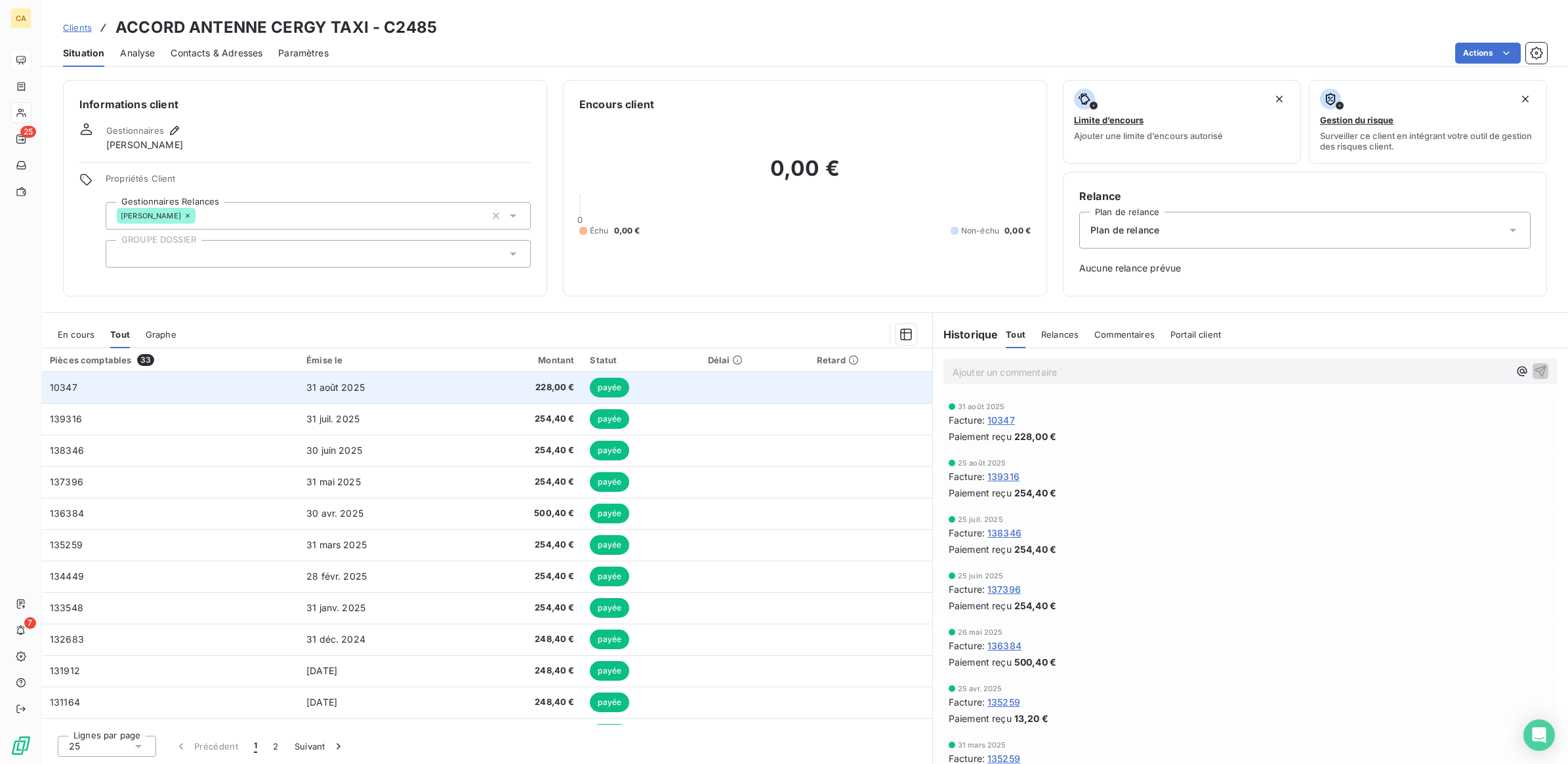
click at [72, 388] on span "10347" at bounding box center [63, 387] width 28 height 11
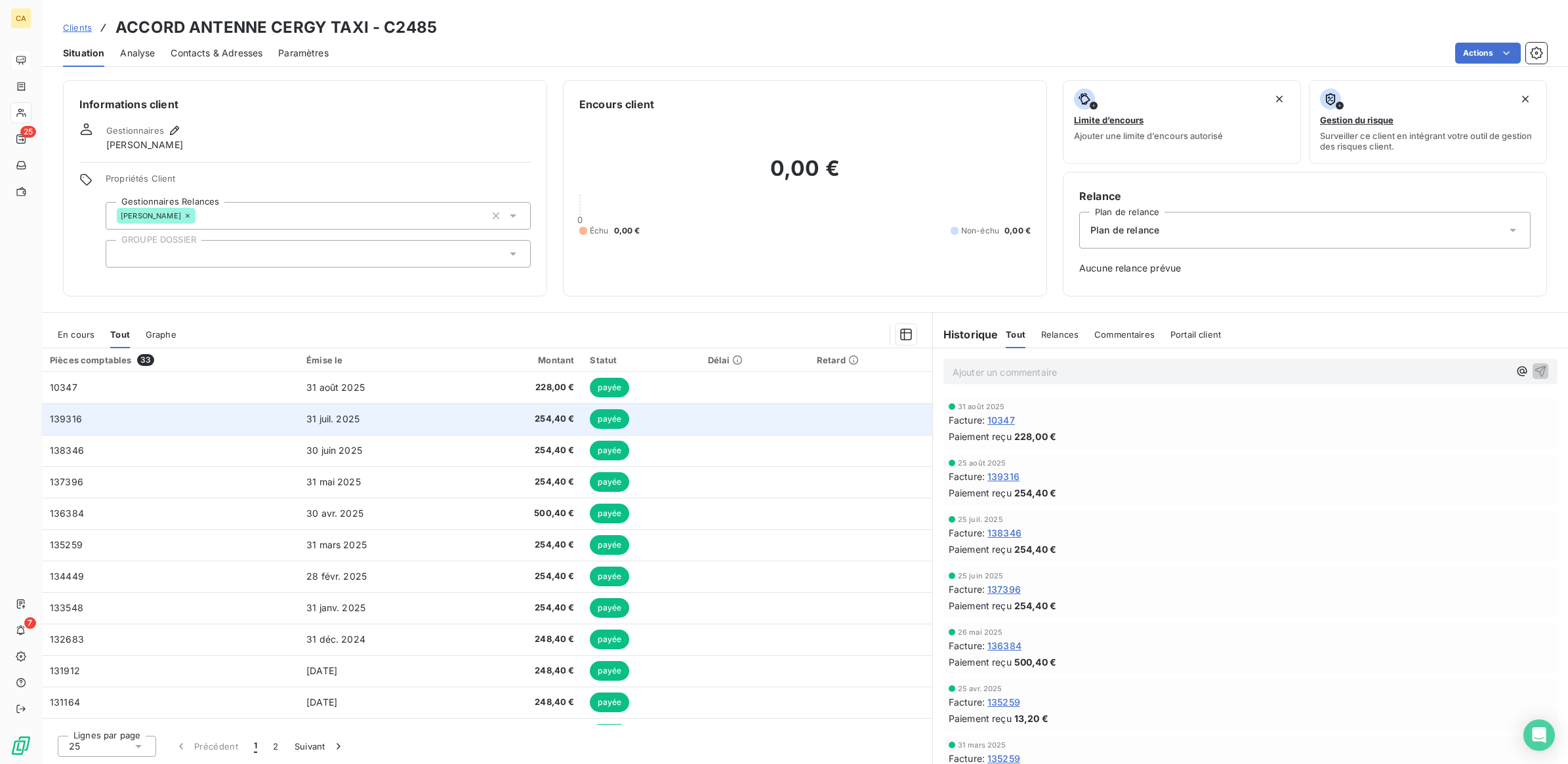
click at [63, 421] on span "139316" at bounding box center [65, 418] width 32 height 11
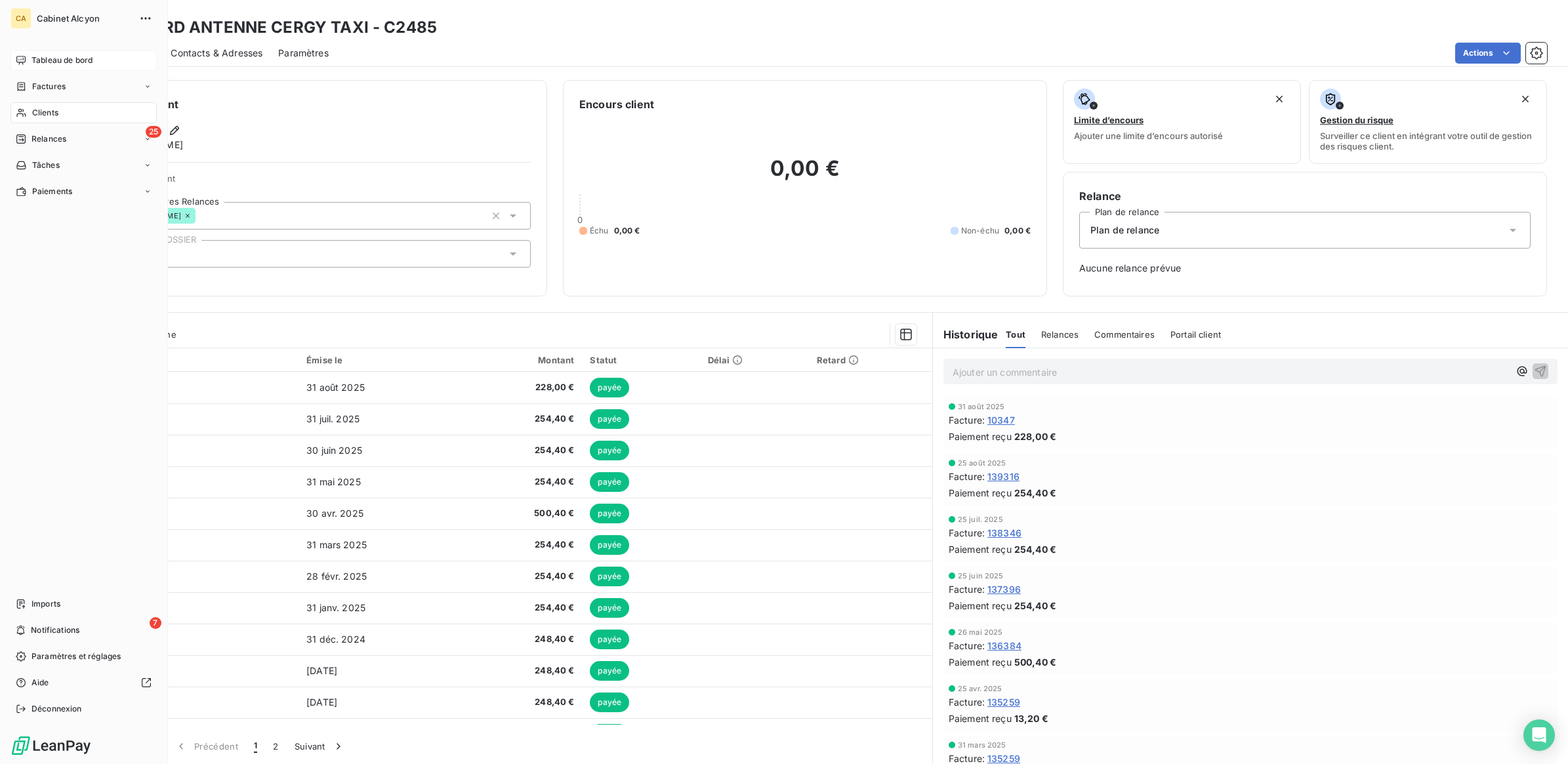
click at [47, 116] on span "Clients" at bounding box center [45, 113] width 27 height 12
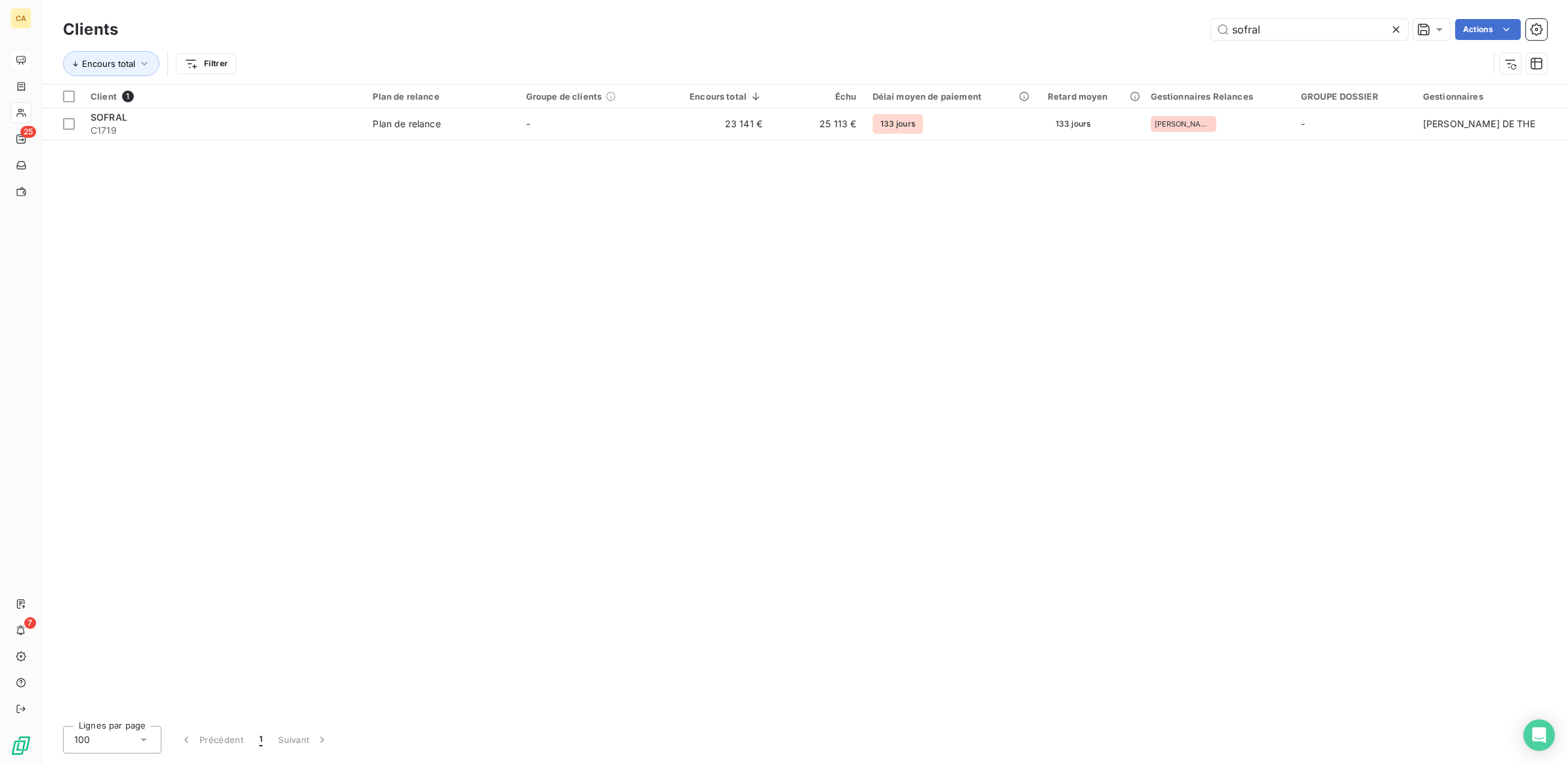
click at [1339, 30] on icon at bounding box center [1396, 30] width 7 height 7
